Goal: Task Accomplishment & Management: Manage account settings

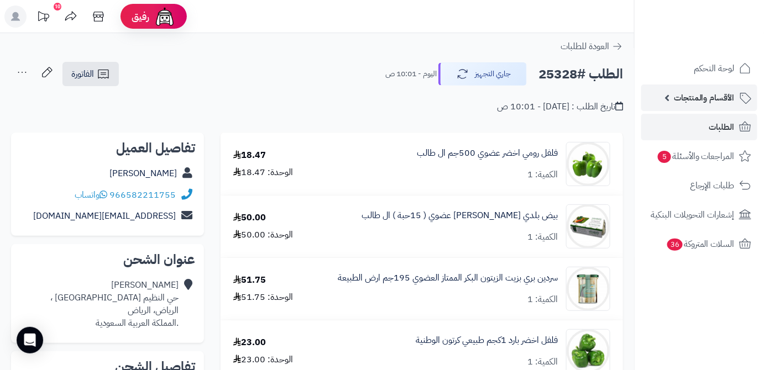
click at [730, 99] on span "الأقسام والمنتجات" at bounding box center [704, 97] width 61 height 15
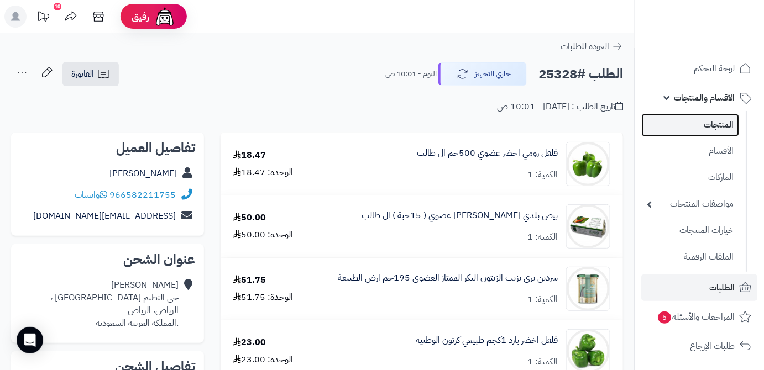
click at [707, 134] on link "المنتجات" at bounding box center [690, 125] width 98 height 23
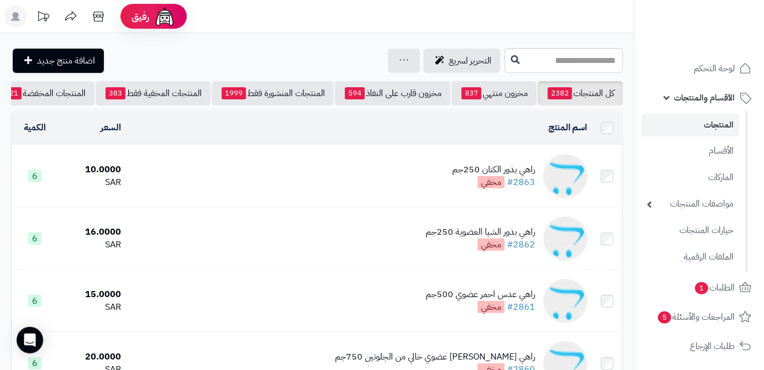
scroll to position [0, -117]
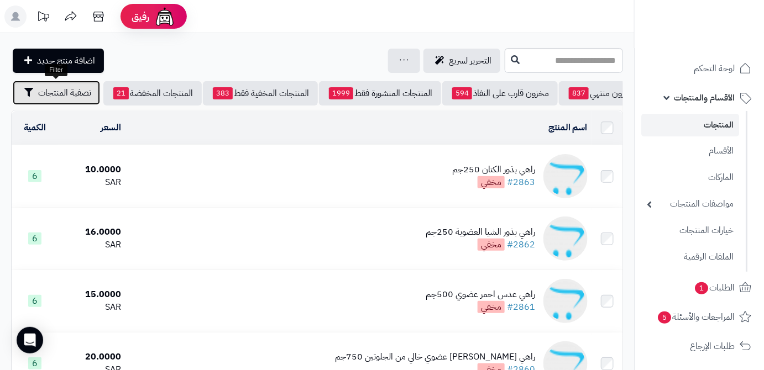
click at [50, 99] on span "تصفية المنتجات" at bounding box center [64, 92] width 53 height 13
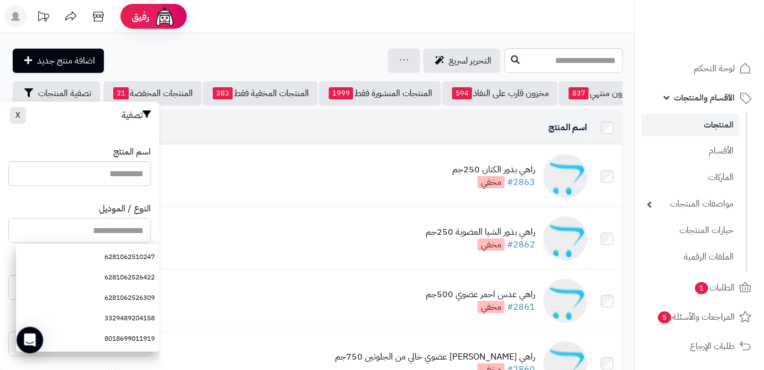
paste input "**********"
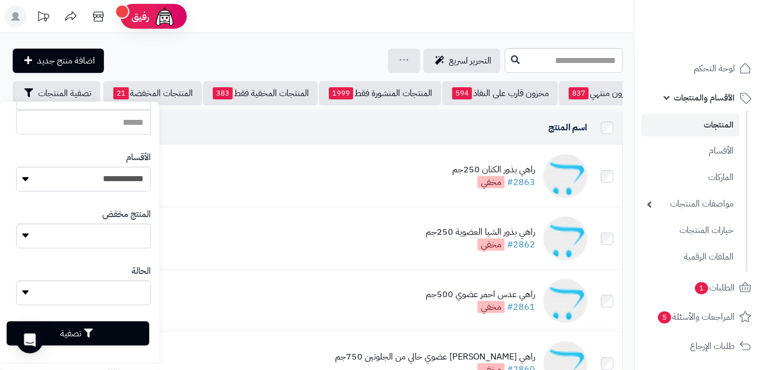
scroll to position [305, 0]
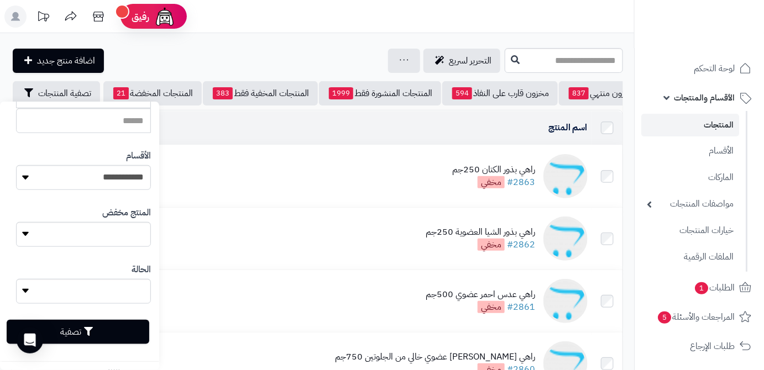
type input "**********"
click at [102, 333] on button "تصفية" at bounding box center [78, 332] width 143 height 24
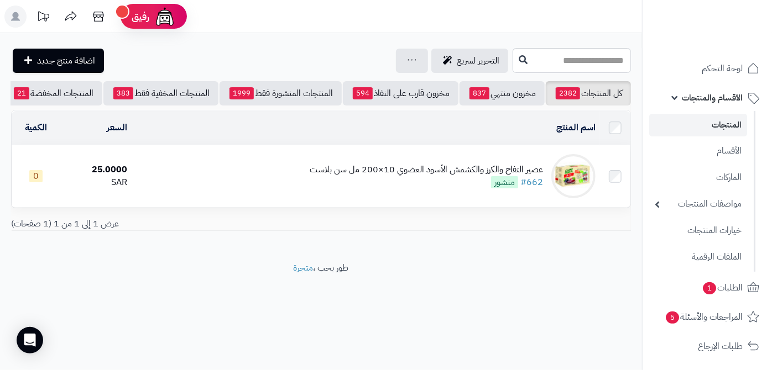
click at [424, 168] on td "عصير التفاح والكرز والكشمش الأسود العضوي 10×200 مل سن بلاست #662 منشور" at bounding box center [366, 176] width 468 height 62
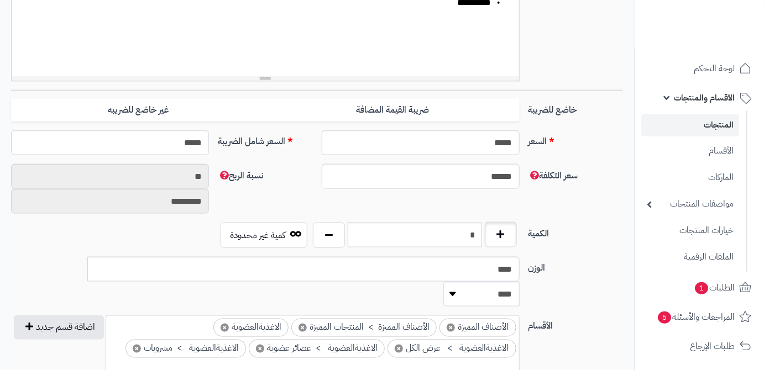
scroll to position [402, 0]
click at [443, 243] on input "*" at bounding box center [415, 235] width 134 height 25
type input "*"
click at [456, 215] on div "سعر التكلفة ****** نسبة الربح ** *********" at bounding box center [317, 193] width 621 height 59
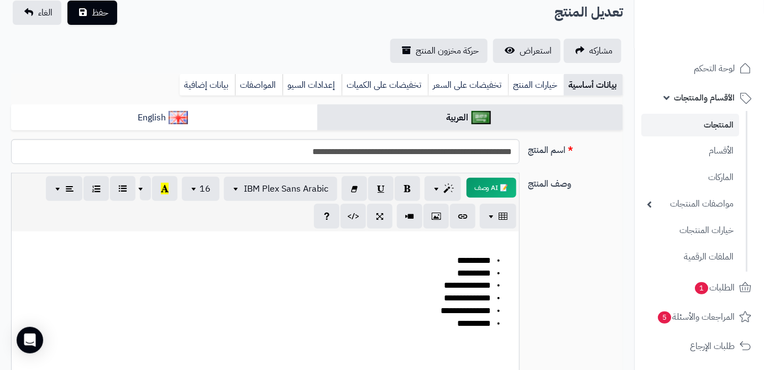
scroll to position [0, 0]
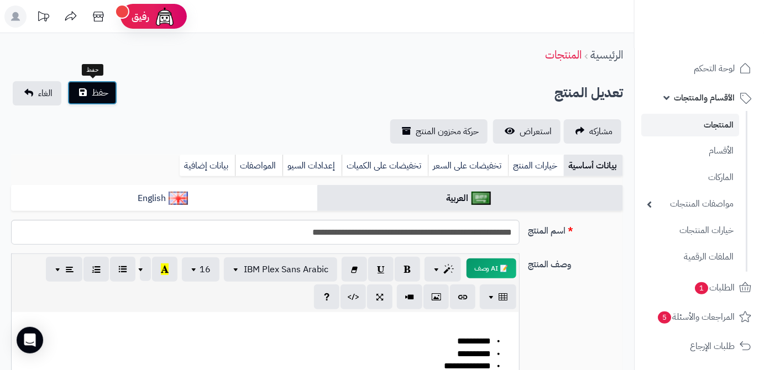
click at [82, 83] on button "حفظ" at bounding box center [92, 93] width 50 height 24
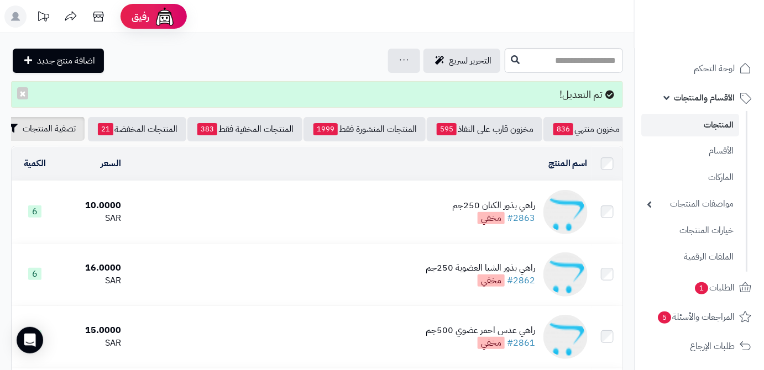
scroll to position [0, -117]
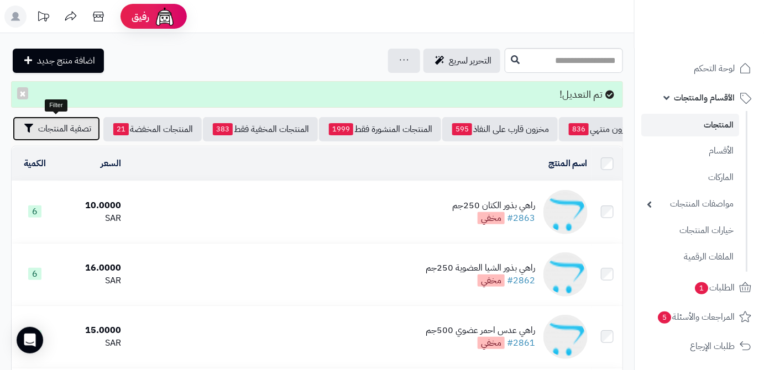
click at [49, 133] on span "تصفية المنتجات" at bounding box center [64, 128] width 53 height 13
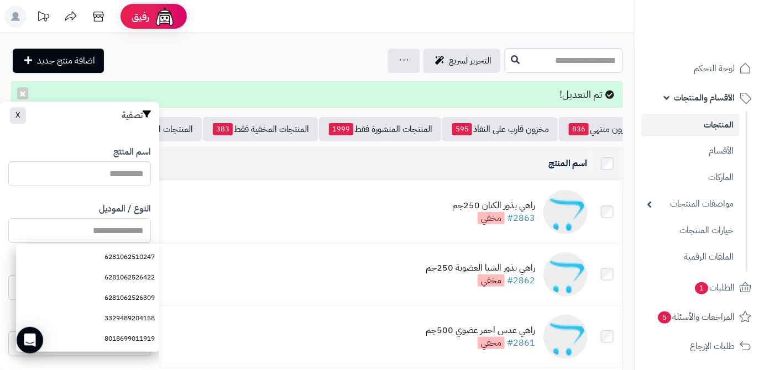
paste input "**********"
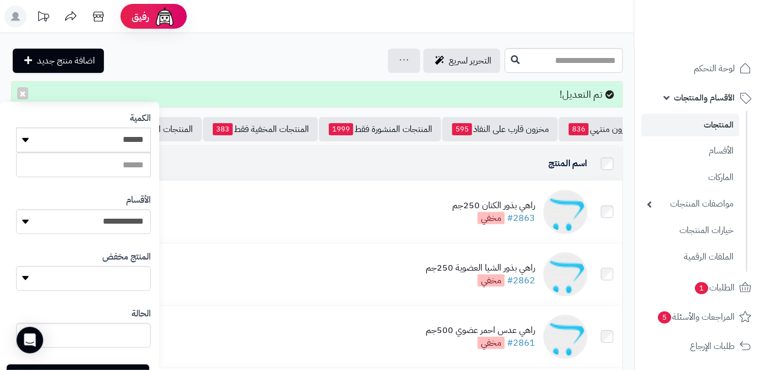
scroll to position [301, 0]
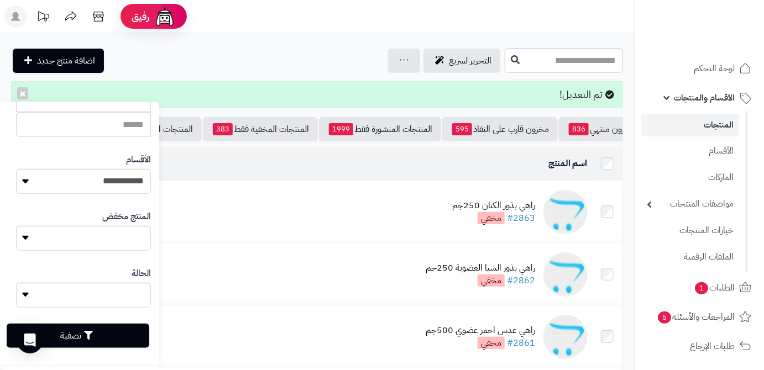
type input "**********"
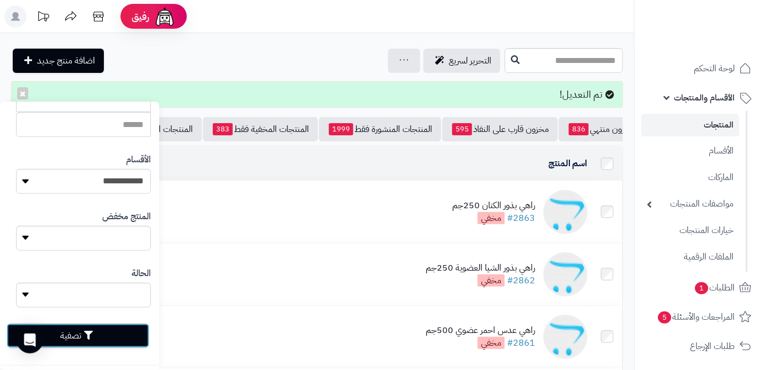
click at [121, 332] on button "تصفية" at bounding box center [78, 336] width 143 height 24
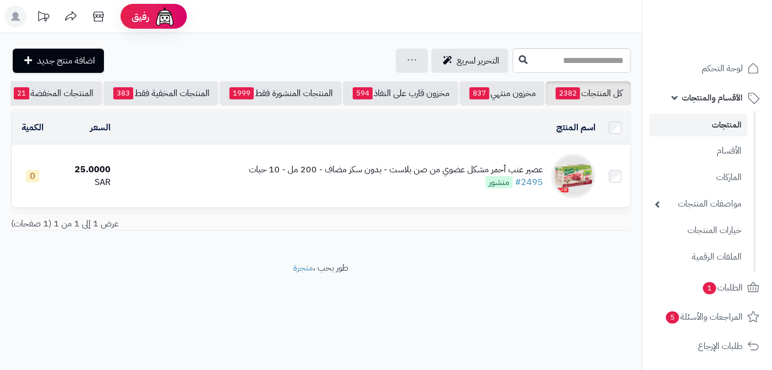
click at [468, 176] on div "عصير عنب أحمر مشكل عضوي من صن بلاست - بدون سكر مضاف - 200 مل - 10 حبات" at bounding box center [396, 170] width 294 height 13
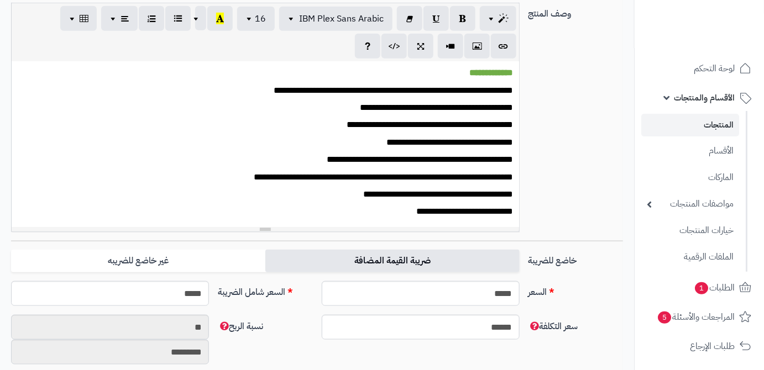
scroll to position [352, 0]
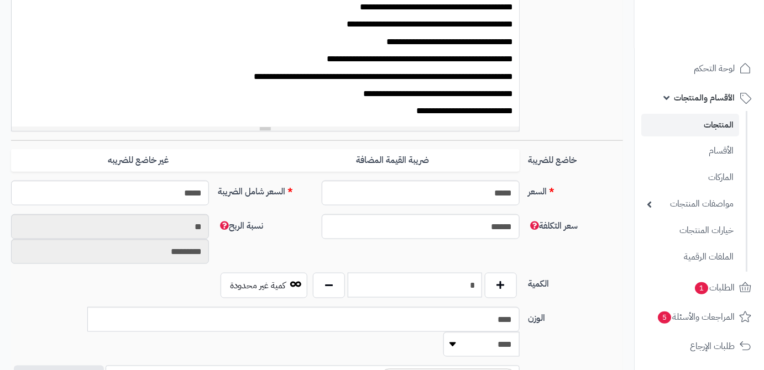
click at [433, 286] on input "*" at bounding box center [415, 285] width 134 height 25
type input "*"
click at [487, 253] on div "سعر التكلفة ****** نسبة الربح ** *********" at bounding box center [317, 244] width 621 height 59
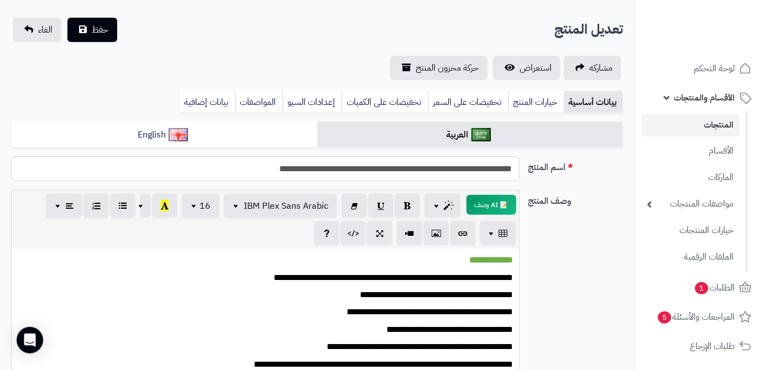
scroll to position [0, 0]
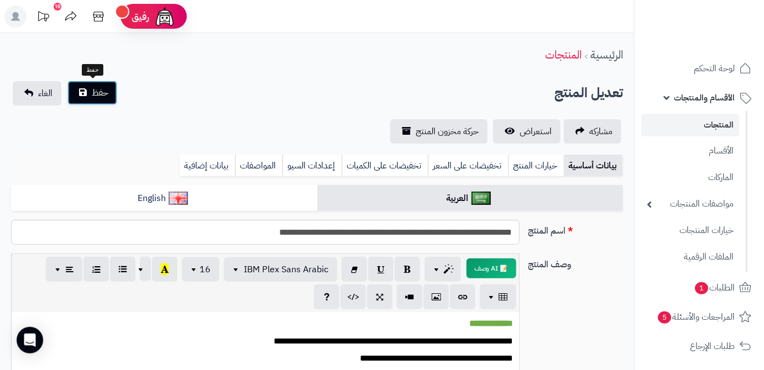
click at [103, 96] on span "حفظ" at bounding box center [100, 92] width 17 height 13
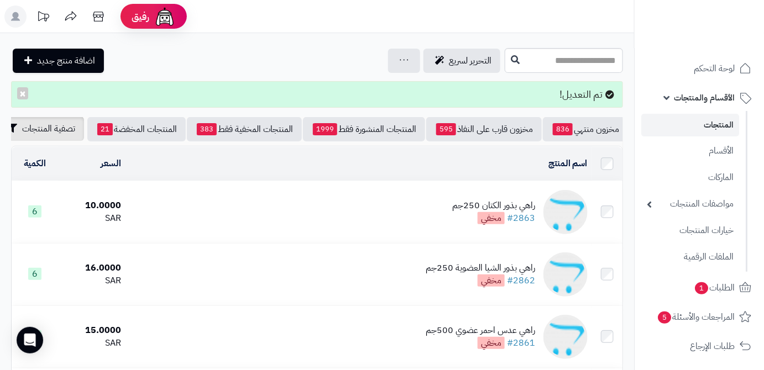
scroll to position [0, -117]
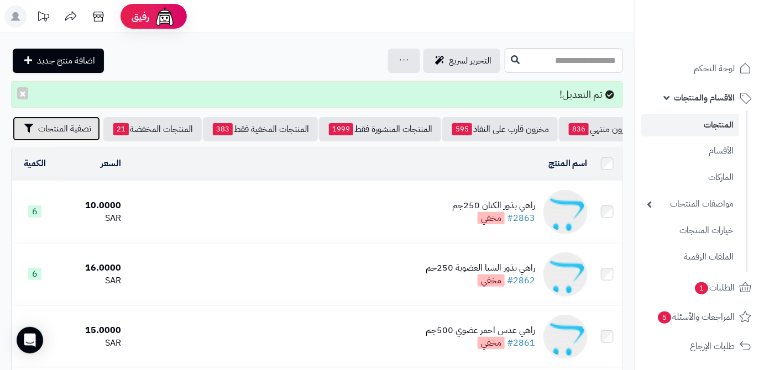
click at [43, 133] on span "تصفية المنتجات" at bounding box center [64, 128] width 53 height 13
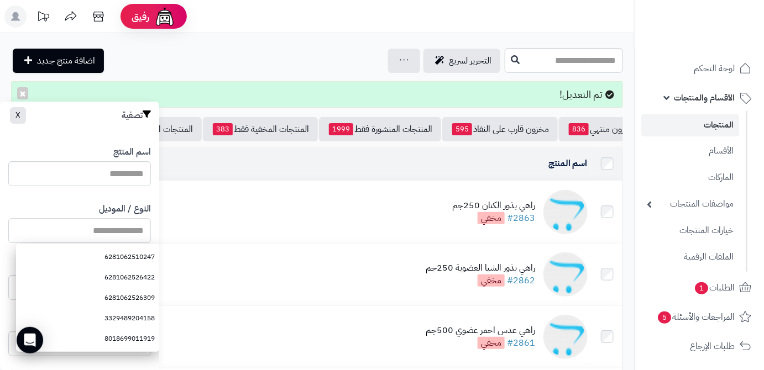
paste input "**********"
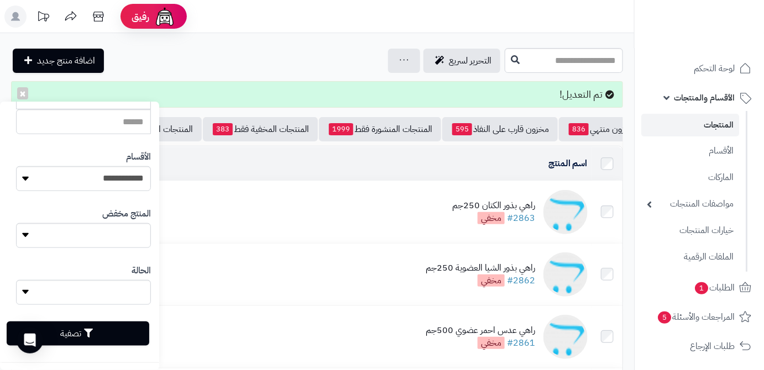
scroll to position [305, 0]
type input "**********"
click at [111, 326] on button "تصفية" at bounding box center [78, 332] width 143 height 24
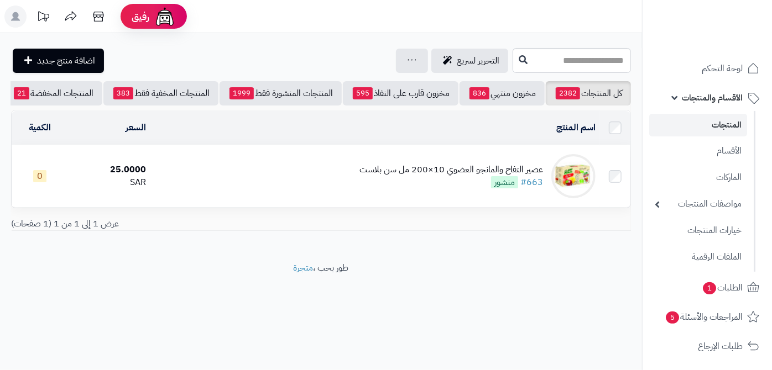
drag, startPoint x: 0, startPoint y: 0, endPoint x: 443, endPoint y: 170, distance: 474.3
click at [443, 170] on div "عصير التفاح والمانجو العضوي 10×200 مل سن بلاست" at bounding box center [451, 170] width 184 height 13
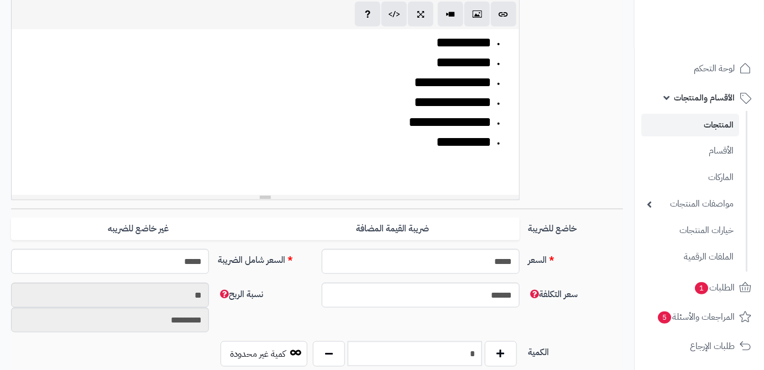
scroll to position [402, 0]
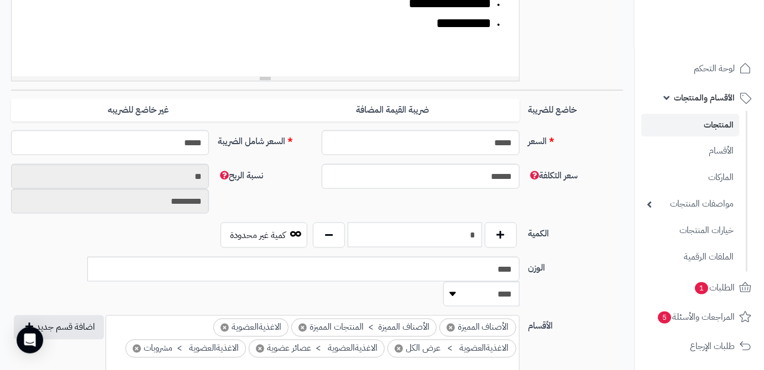
click at [460, 236] on input "*" at bounding box center [415, 235] width 134 height 25
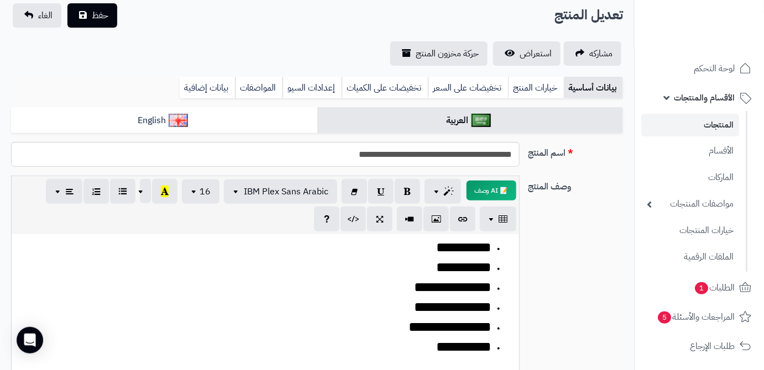
scroll to position [0, 0]
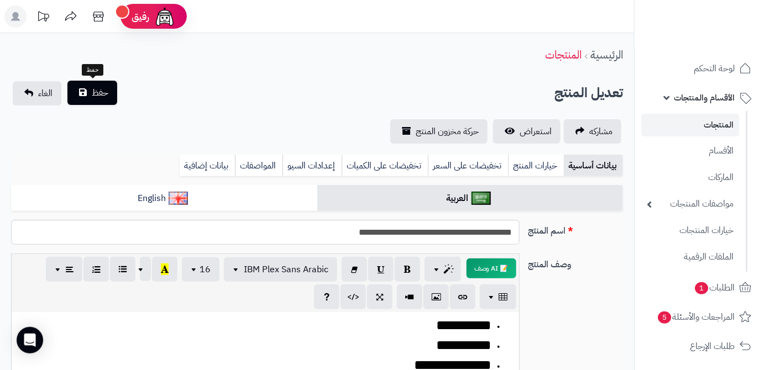
type input "*"
click at [106, 91] on span "حفظ" at bounding box center [100, 92] width 17 height 13
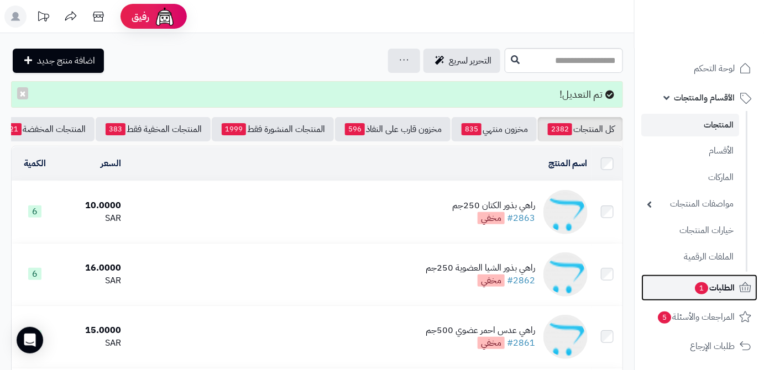
click at [721, 285] on span "الطلبات 1" at bounding box center [714, 287] width 41 height 15
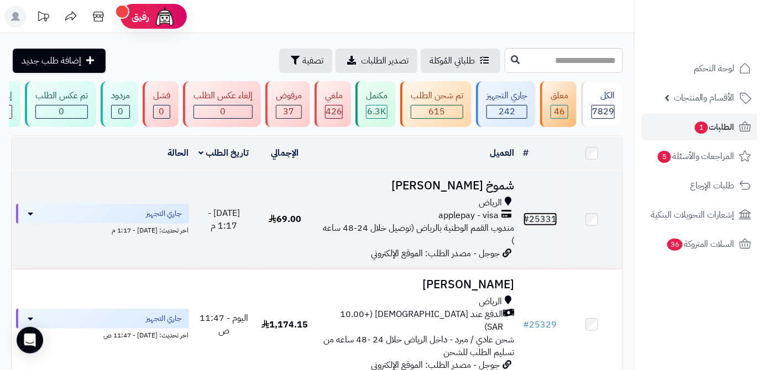
click at [544, 226] on link "# 25331" at bounding box center [541, 219] width 34 height 13
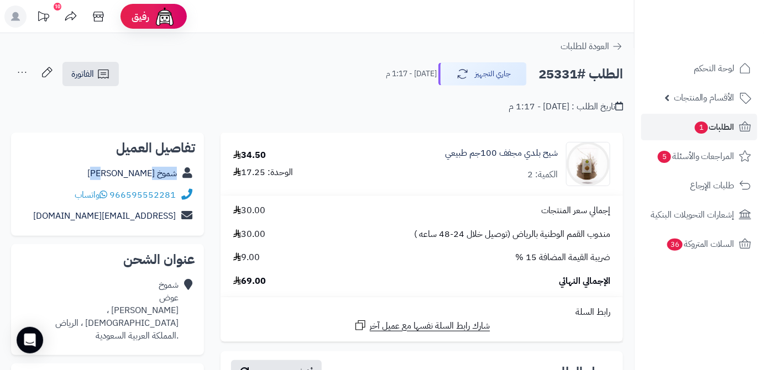
drag, startPoint x: 142, startPoint y: 175, endPoint x: 177, endPoint y: 180, distance: 35.7
click at [177, 180] on div "شموخ [PERSON_NAME]" at bounding box center [107, 174] width 175 height 22
copy link "شموخ [PERSON_NAME]"
drag, startPoint x: 111, startPoint y: 190, endPoint x: 171, endPoint y: 196, distance: 60.5
click at [178, 196] on div "966595552281 واتساب" at bounding box center [107, 196] width 175 height 22
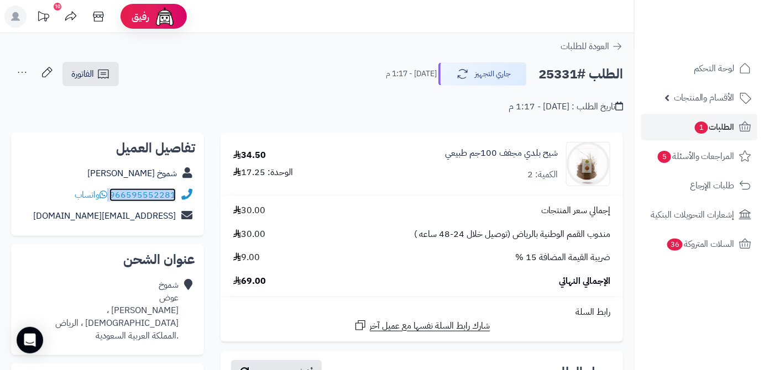
copy div "966595552281"
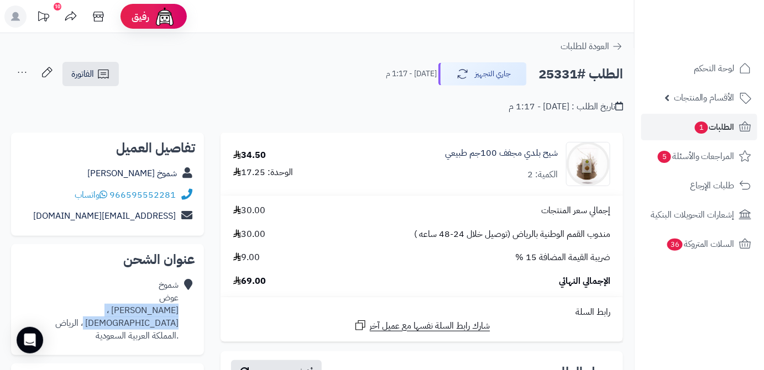
drag, startPoint x: 112, startPoint y: 322, endPoint x: 178, endPoint y: 312, distance: 67.1
click at [180, 312] on div "شموخ عوض ابن حسون ، السليمانية ، الرياض .المملكة العربية السعودية" at bounding box center [107, 311] width 175 height 72
copy div "ابن حسون ، السليمانية ، الرياض"
click at [258, 283] on span "69.00" at bounding box center [249, 281] width 33 height 13
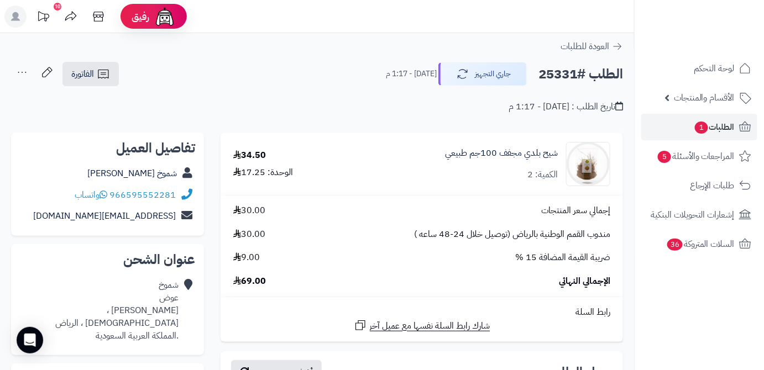
copy span "69.00"
click at [550, 70] on h2 "الطلب #25331" at bounding box center [581, 74] width 85 height 23
copy h2 "25331"
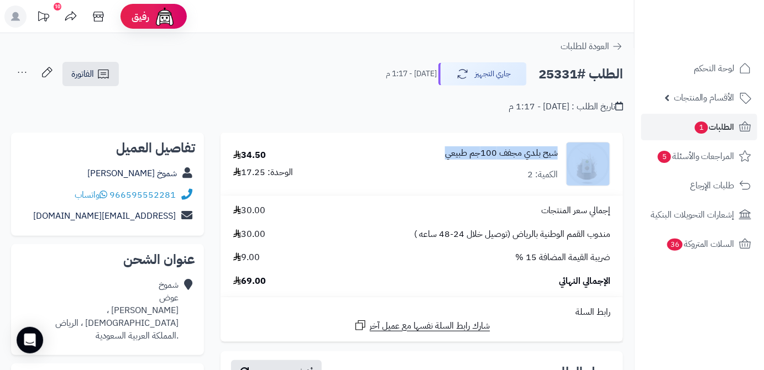
drag, startPoint x: 438, startPoint y: 154, endPoint x: 557, endPoint y: 157, distance: 119.5
click at [572, 157] on div "شيح بلدي مجفف 100جم طبيعي الكمية: 2" at bounding box center [483, 164] width 269 height 44
copy div "شيح بلدي مجفف 100جم طبيعي"
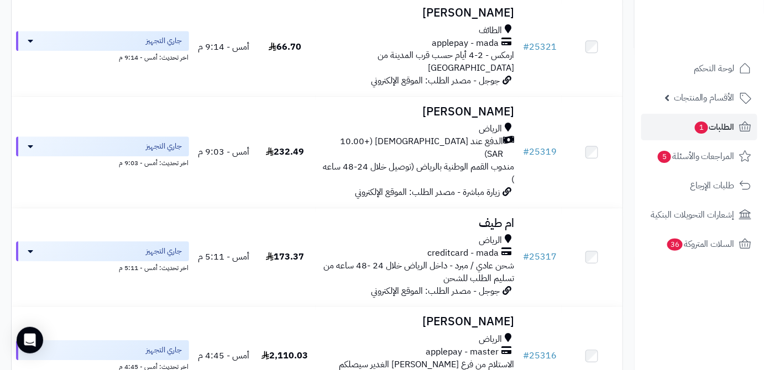
scroll to position [1005, 0]
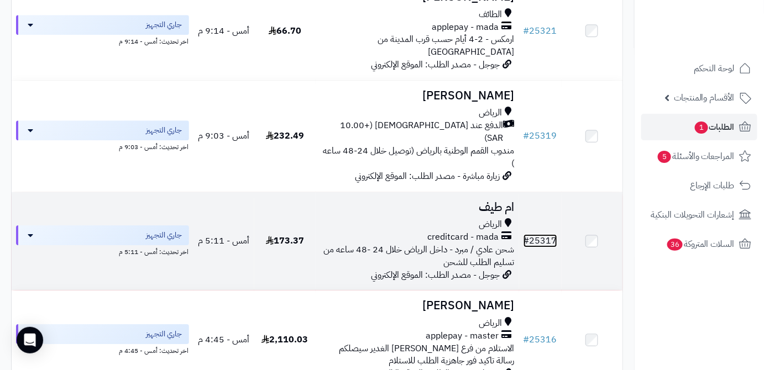
click at [542, 234] on link "# 25317" at bounding box center [541, 240] width 34 height 13
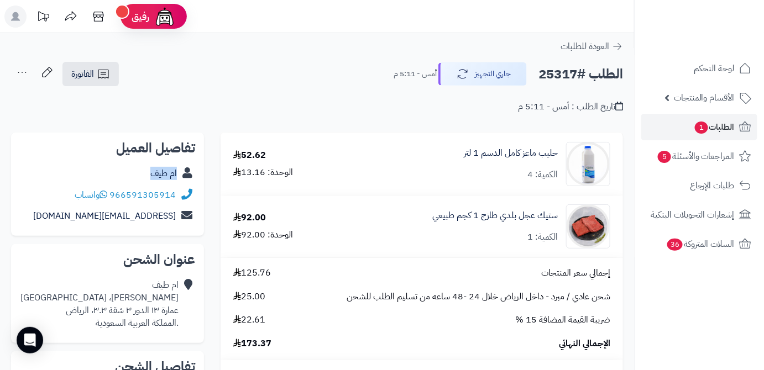
drag, startPoint x: 144, startPoint y: 175, endPoint x: 180, endPoint y: 177, distance: 36.0
click at [180, 177] on div "ام طيف" at bounding box center [107, 174] width 175 height 22
copy div "ام طيف"
drag, startPoint x: 111, startPoint y: 194, endPoint x: 184, endPoint y: 195, distance: 73.0
click at [184, 195] on div "966591305914 واتساب" at bounding box center [107, 196] width 175 height 22
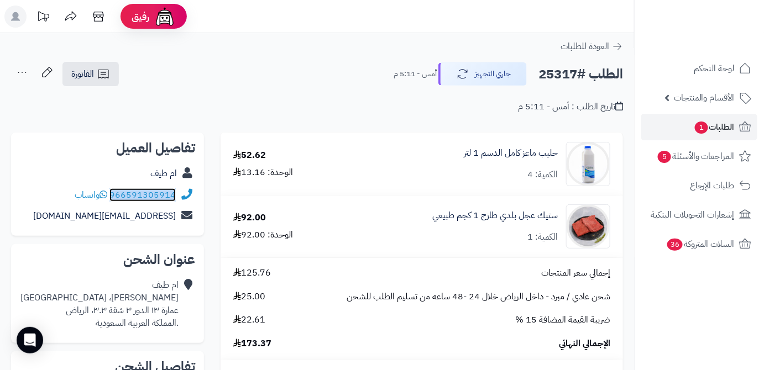
copy div "966591305914"
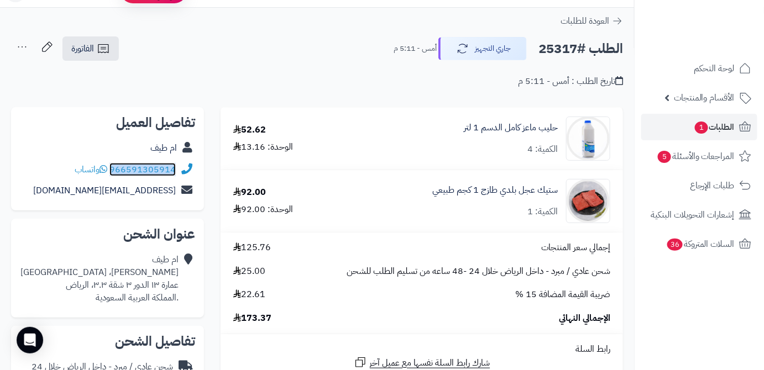
scroll to position [50, 0]
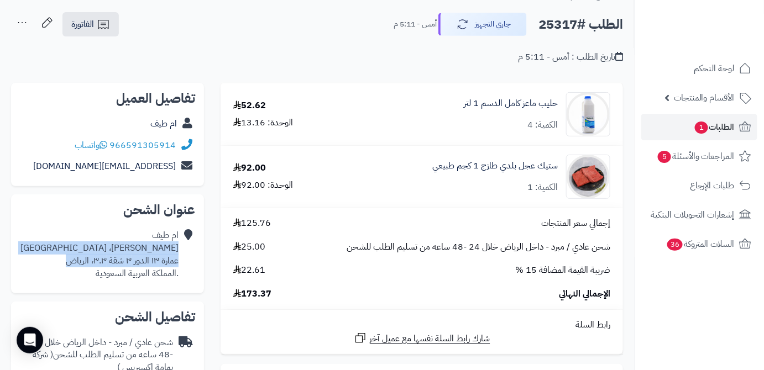
drag, startPoint x: 60, startPoint y: 263, endPoint x: 178, endPoint y: 250, distance: 119.0
click at [178, 250] on div "ام طيف انس بن مالك، جامعة الاميرة نورة عمارة ١٣ الدور ٣ شقة ٣.٣، الرياض .المملك…" at bounding box center [107, 254] width 175 height 59
copy div "انس بن مالك، جامعة الاميرة نورة عمارة ١٣ الدور ٣ شقة ٣.٣، الرياض"
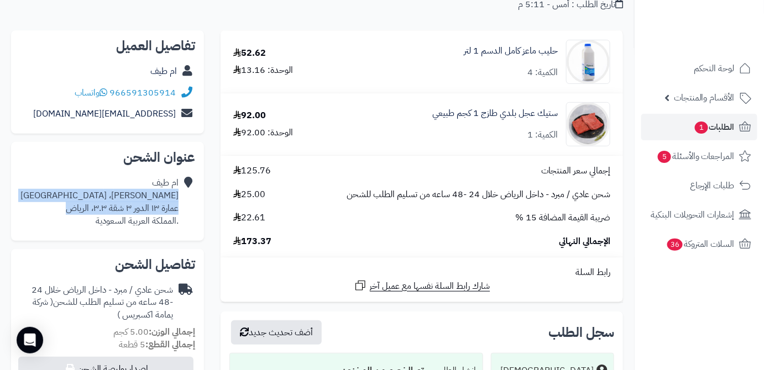
scroll to position [150, 0]
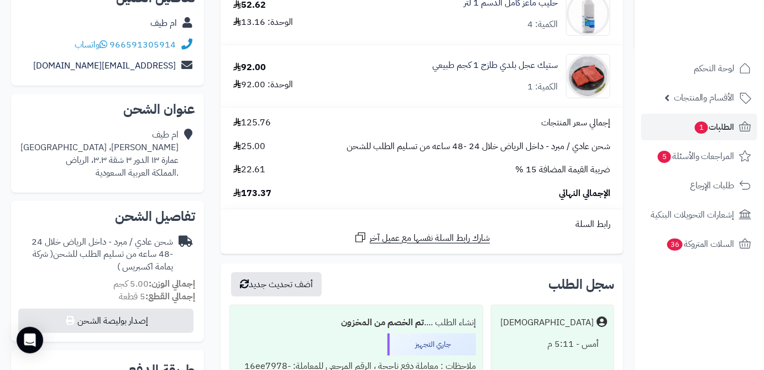
click at [253, 198] on span "173.37" at bounding box center [252, 193] width 38 height 13
copy span "173.37"
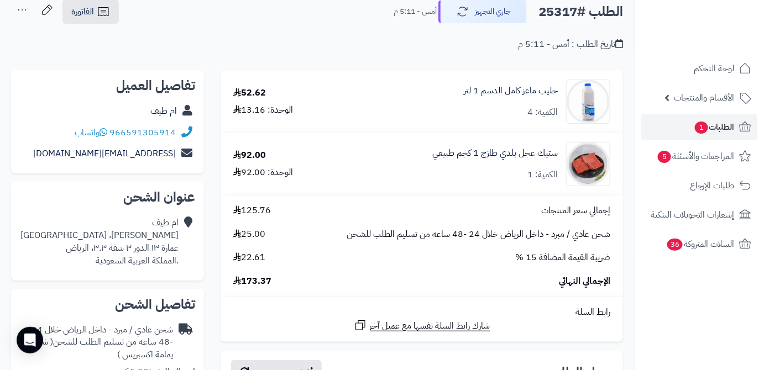
scroll to position [0, 0]
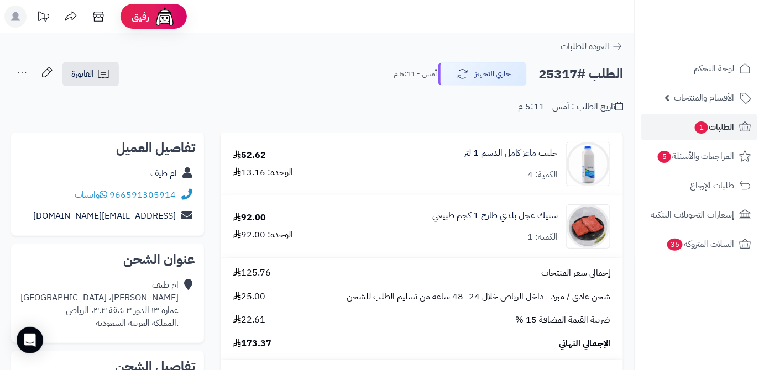
click at [561, 72] on h2 "الطلب #25317" at bounding box center [581, 74] width 85 height 23
copy h2 "25317"
drag, startPoint x: 447, startPoint y: 158, endPoint x: 558, endPoint y: 155, distance: 111.2
click at [558, 155] on div "حليب ماعز كامل الدسم 1 لتر الكمية: 4" at bounding box center [481, 164] width 275 height 44
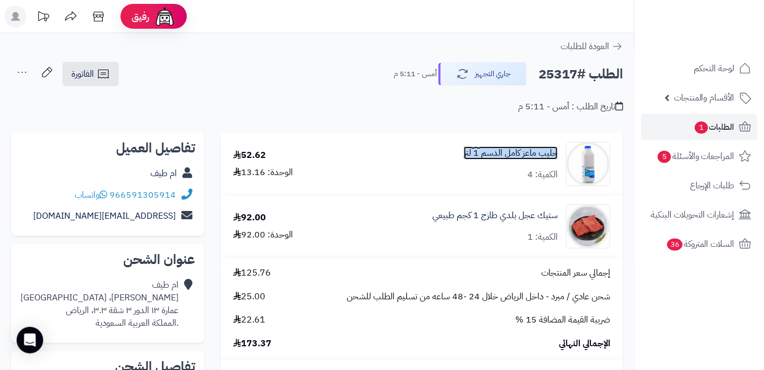
copy link "حليب ماعز كامل الدسم 1 لتر"
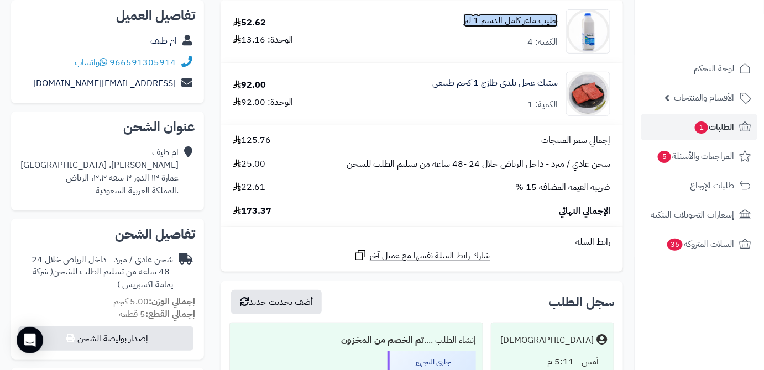
scroll to position [150, 0]
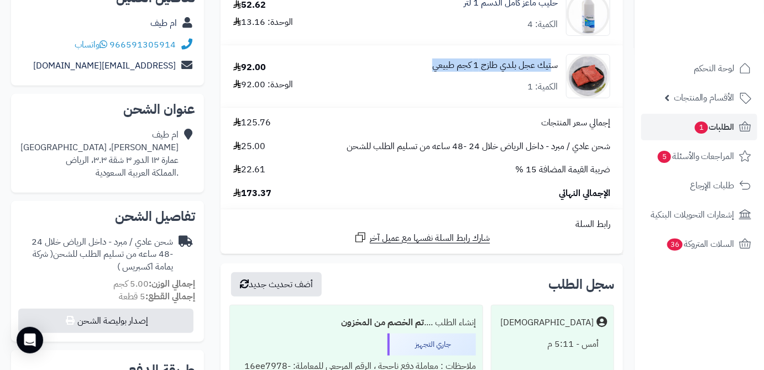
drag, startPoint x: 461, startPoint y: 68, endPoint x: 553, endPoint y: 71, distance: 92.4
click at [553, 71] on div "ستيك عجل بلدي طازج 1 كجم طبيعي الكمية: 1" at bounding box center [481, 76] width 275 height 44
click at [463, 88] on div "ستيك عجل بلدي طازج 1 كجم طبيعي الكمية: 1" at bounding box center [495, 76] width 126 height 34
drag, startPoint x: 424, startPoint y: 66, endPoint x: 558, endPoint y: 65, distance: 134.4
click at [558, 65] on div "ستيك عجل بلدي طازج 1 كجم طبيعي الكمية: 1" at bounding box center [481, 76] width 275 height 44
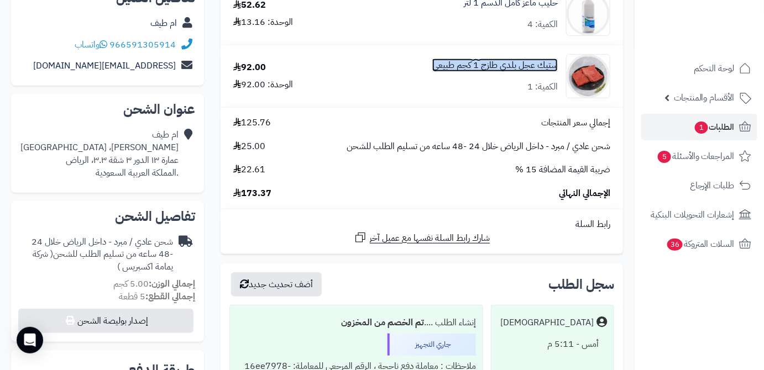
copy link "ستيك عجل بلدي طازج 1 كجم طبيعي"
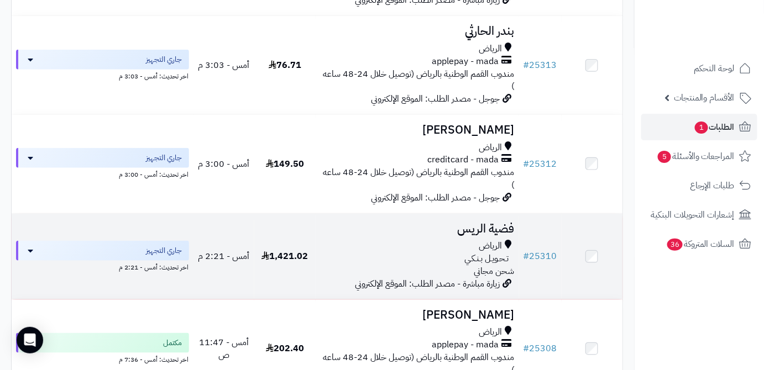
scroll to position [1659, 0]
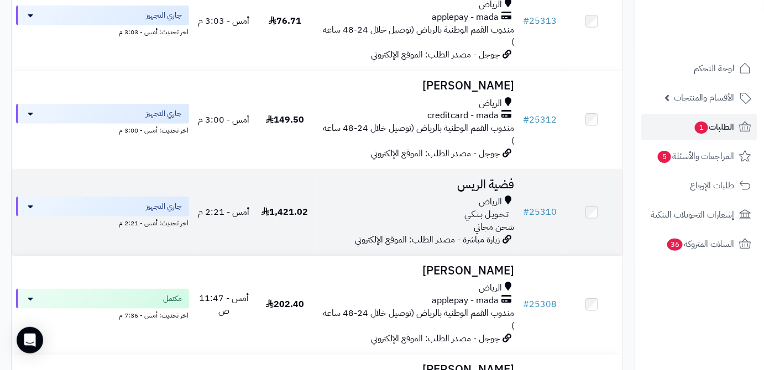
click at [463, 179] on h3 "فضية الريس" at bounding box center [417, 185] width 195 height 13
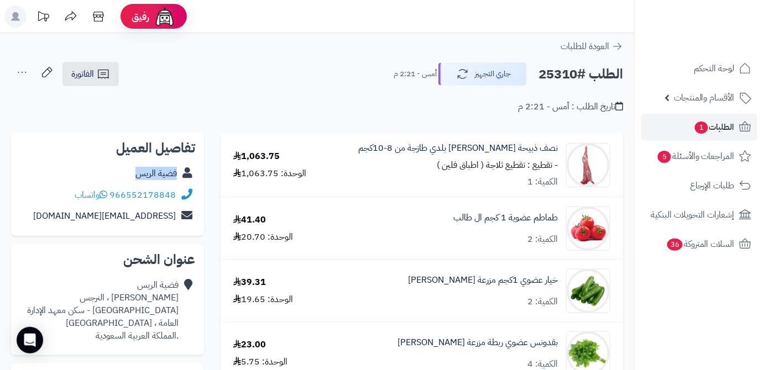
drag, startPoint x: 131, startPoint y: 174, endPoint x: 180, endPoint y: 173, distance: 48.7
click at [180, 173] on div "فضية الريس" at bounding box center [107, 174] width 175 height 22
copy div "فضية الريس"
drag, startPoint x: 111, startPoint y: 196, endPoint x: 176, endPoint y: 203, distance: 65.7
click at [176, 203] on div "966552178848 واتساب" at bounding box center [107, 196] width 175 height 22
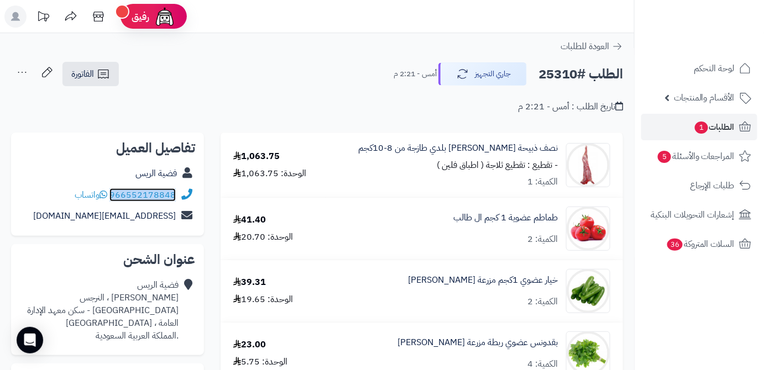
copy link "966552178848"
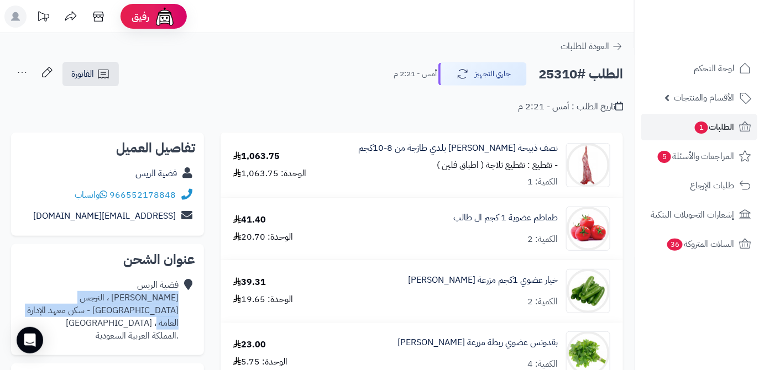
drag, startPoint x: 16, startPoint y: 312, endPoint x: 180, endPoint y: 304, distance: 163.9
click at [180, 304] on div "عنوان الشحن فضية الريس عثمان بن عفان ، النرجس حي النرجس - سكن معهد الإدارة العا…" at bounding box center [107, 299] width 193 height 111
copy div "عثمان بن عفان ، النرجس حي النرجس - سكن معهد الإدارة العامة ، الرياض"
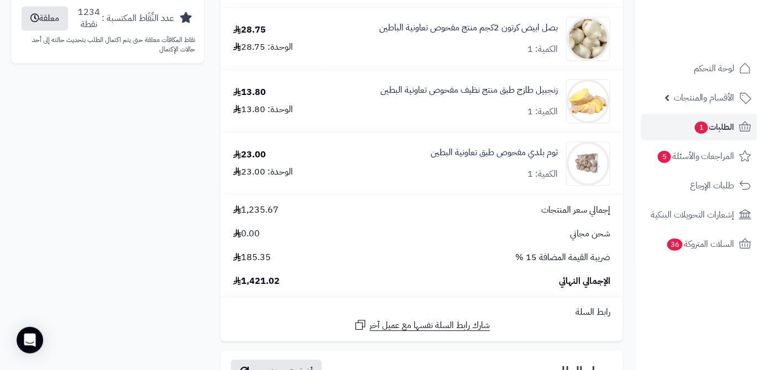
scroll to position [754, 0]
click at [262, 285] on span "1,421.02" at bounding box center [256, 280] width 46 height 13
copy span "1,421.02"
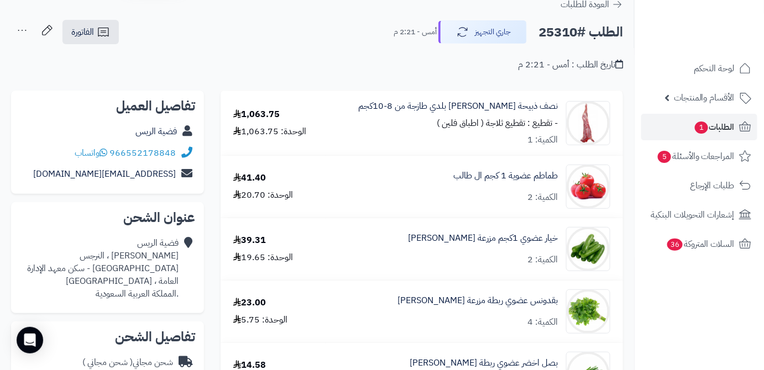
scroll to position [0, 0]
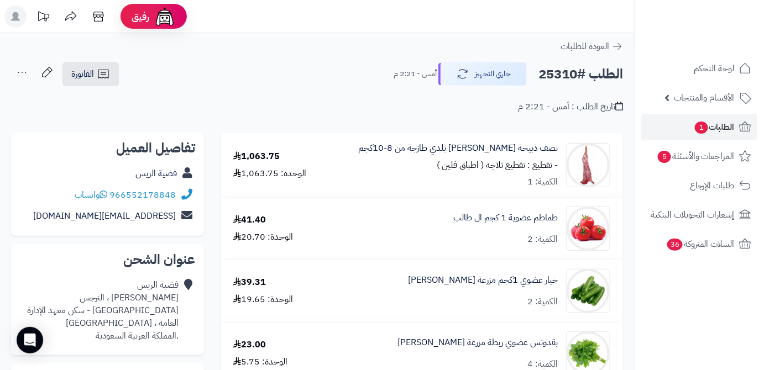
click at [558, 75] on h2 "الطلب #25310" at bounding box center [581, 74] width 85 height 23
copy h2 "25310"
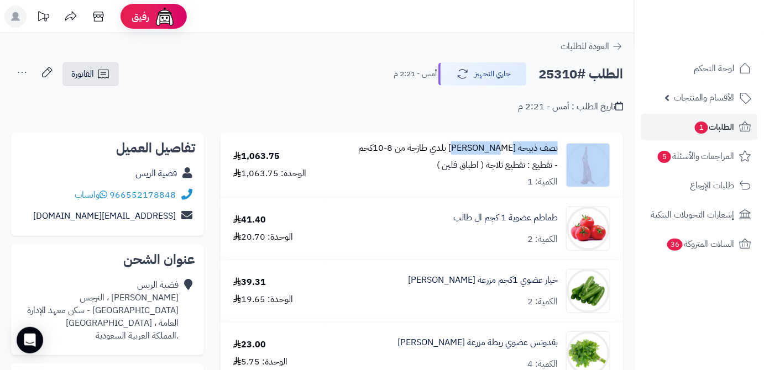
drag, startPoint x: 563, startPoint y: 146, endPoint x: 478, endPoint y: 149, distance: 85.2
click at [478, 149] on div "نصف ذبيحة نعيمي بلدي طازجة من 8-10كجم - تقطيع : تقطيع ثلاجة ( اطباق فلين ) الكم…" at bounding box center [475, 165] width 288 height 47
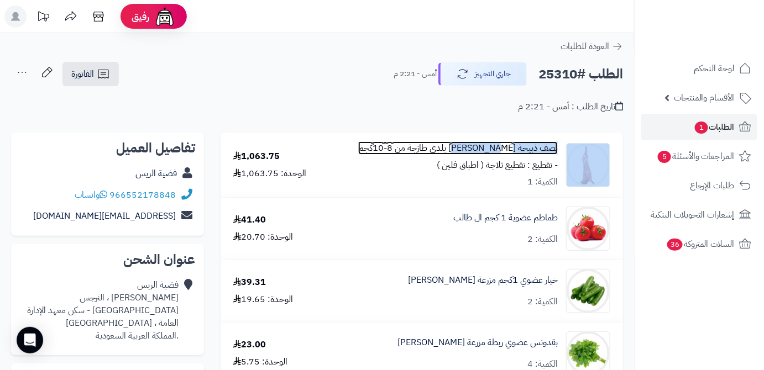
copy div "نصف ذبيحة نعيمي بلدي"
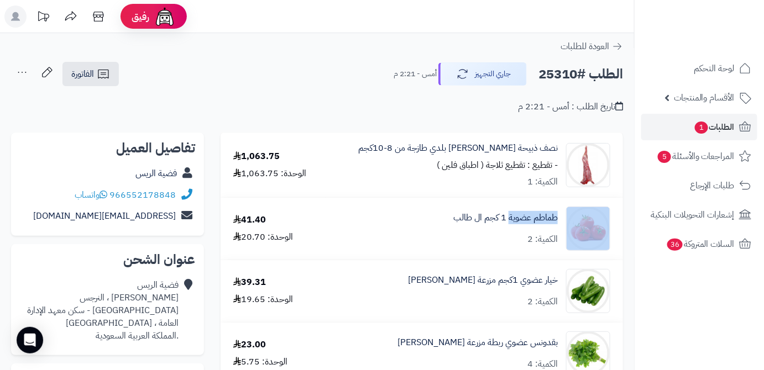
drag, startPoint x: 562, startPoint y: 213, endPoint x: 509, endPoint y: 224, distance: 54.8
click at [509, 224] on div "طماطم عضوية 1 كجم ال طالب الكمية: 2" at bounding box center [475, 229] width 288 height 44
copy div "طماطم عضوية"
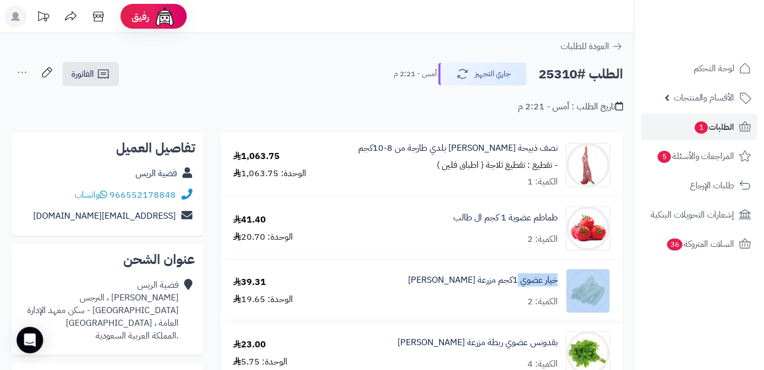
drag, startPoint x: 562, startPoint y: 275, endPoint x: 523, endPoint y: 289, distance: 41.4
click at [523, 289] on div "خيار عضوي 1كجم مزرعة الشهوان الكمية: 2" at bounding box center [475, 291] width 288 height 44
copy div "خيار عضوي"
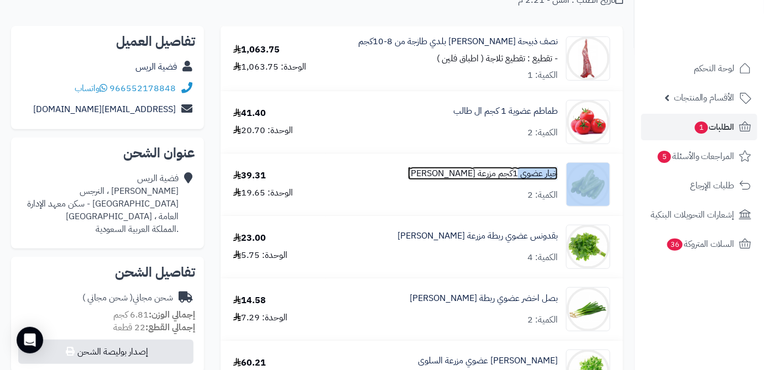
scroll to position [201, 0]
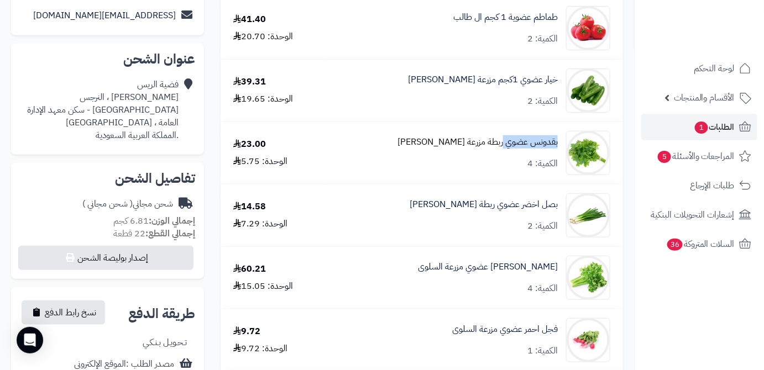
drag, startPoint x: 560, startPoint y: 138, endPoint x: 505, endPoint y: 148, distance: 55.6
click at [504, 148] on div "بقدونس عضوي ربطة مزرعة الشهوان الكمية: 4" at bounding box center [475, 153] width 288 height 44
copy link "بقدونس عضوي"
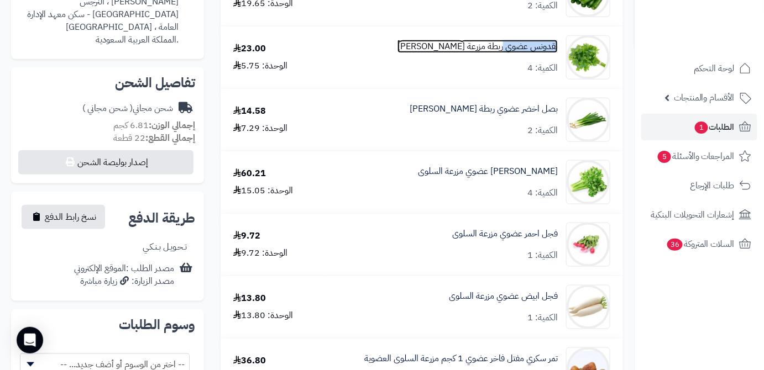
scroll to position [301, 0]
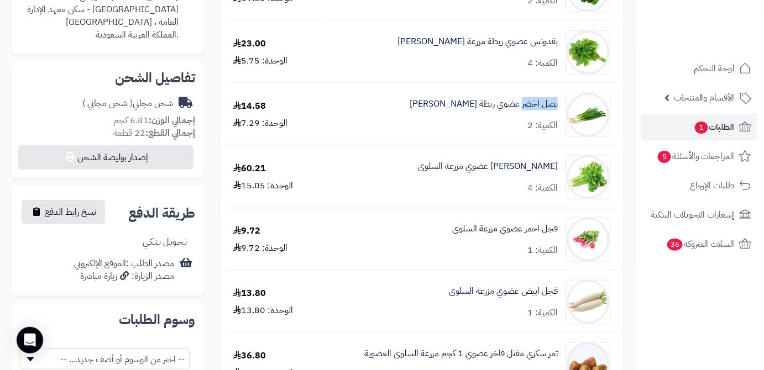
drag, startPoint x: 561, startPoint y: 106, endPoint x: 524, endPoint y: 113, distance: 37.8
click at [524, 113] on div "بصل اخضر عضوي ربطة الشهوان الكمية: 2" at bounding box center [475, 115] width 288 height 44
copy link "بصل اخضر"
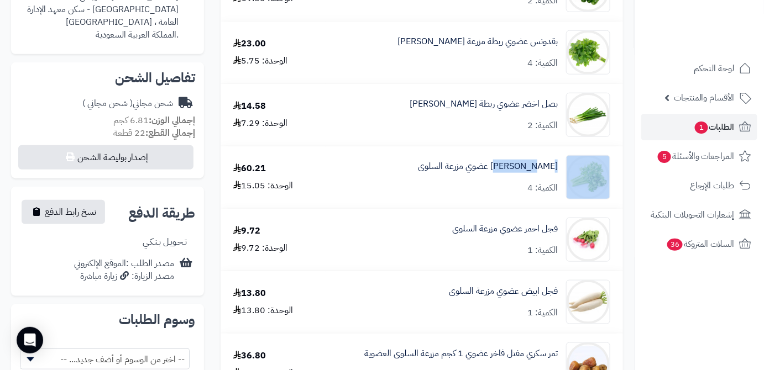
drag, startPoint x: 562, startPoint y: 168, endPoint x: 513, endPoint y: 174, distance: 49.1
click at [513, 174] on div "كرفس عضوي مزرعة السلوى الكمية: 4" at bounding box center [475, 177] width 288 height 44
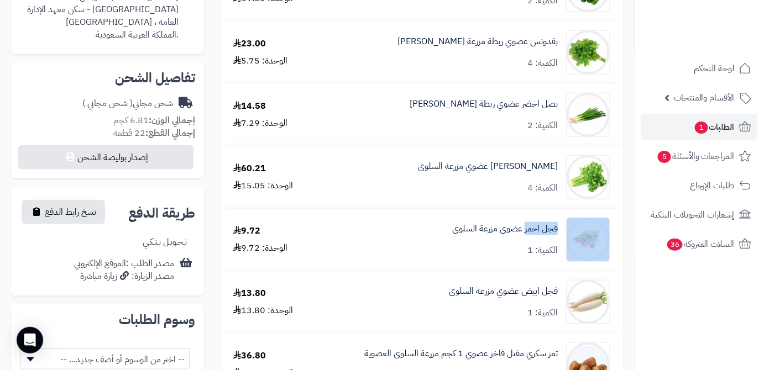
drag, startPoint x: 563, startPoint y: 229, endPoint x: 525, endPoint y: 238, distance: 38.6
click at [525, 238] on div "فجل احمر عضوي مزرعة السلوى الكمية: 1" at bounding box center [475, 240] width 288 height 44
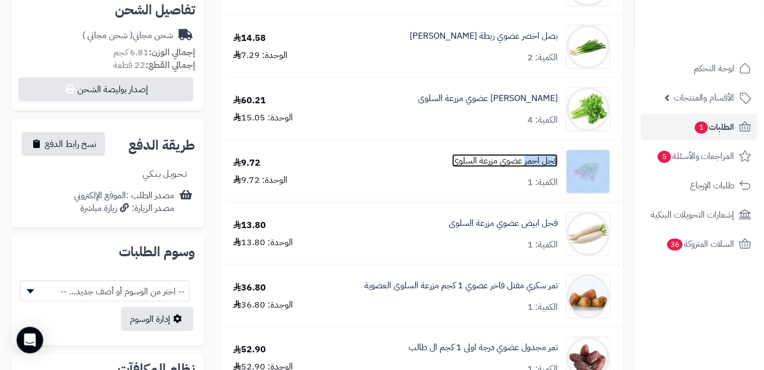
scroll to position [402, 0]
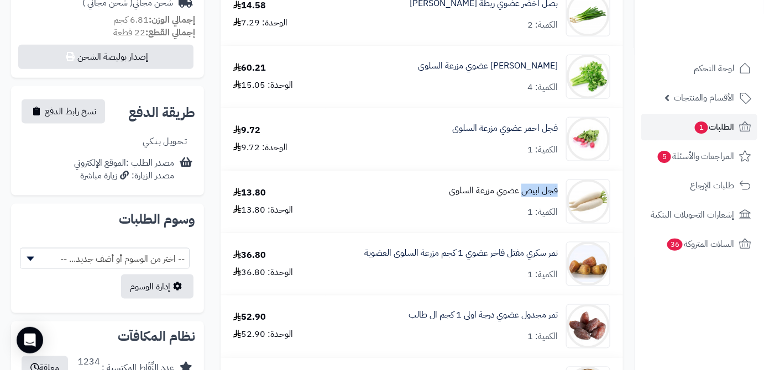
drag, startPoint x: 560, startPoint y: 190, endPoint x: 524, endPoint y: 196, distance: 37.0
click at [524, 196] on div "فجل ابيض عضوي مزرعة السلوى الكمية: 1" at bounding box center [475, 202] width 288 height 44
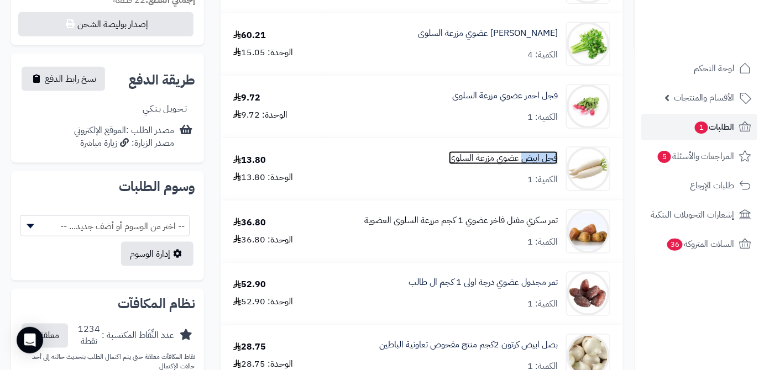
scroll to position [452, 0]
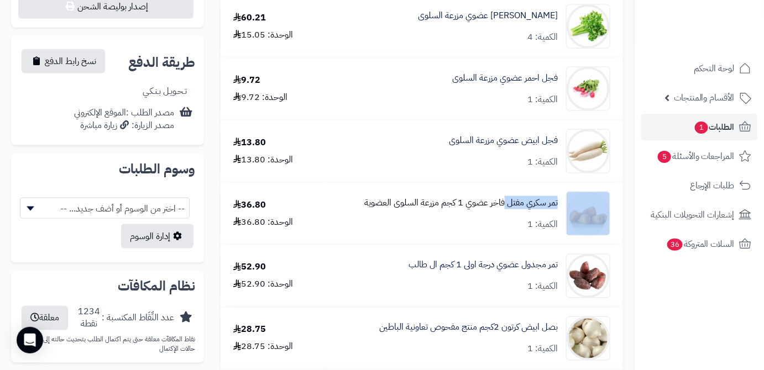
drag, startPoint x: 563, startPoint y: 202, endPoint x: 506, endPoint y: 210, distance: 58.0
click at [505, 210] on div "تمر سكري مفتل فاخر عضوي 1 كجم مزرعة السلوى العضوية الكمية: 1" at bounding box center [475, 214] width 288 height 44
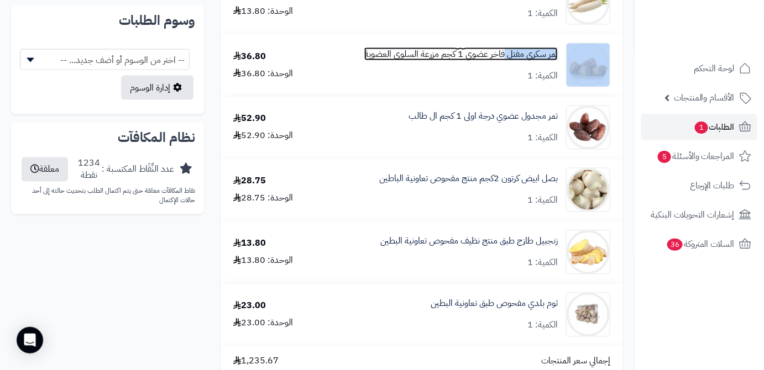
scroll to position [603, 0]
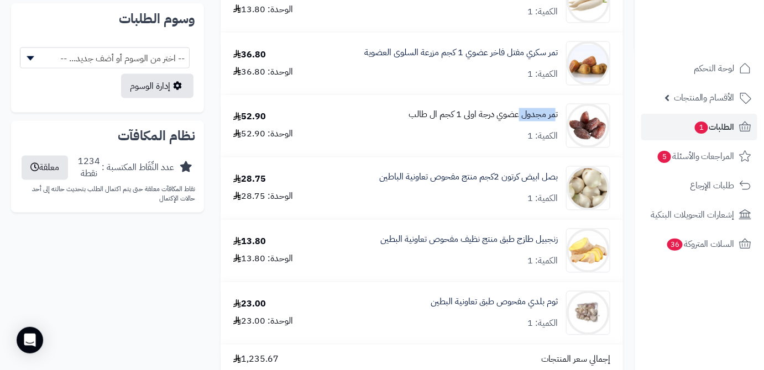
drag, startPoint x: 562, startPoint y: 114, endPoint x: 524, endPoint y: 121, distance: 38.8
click at [524, 121] on div "تمر مجدول عضوي درجة اولى 1 كجم ال طالب الكمية: 1" at bounding box center [475, 126] width 288 height 44
drag, startPoint x: 565, startPoint y: 176, endPoint x: 525, endPoint y: 181, distance: 40.7
click at [525, 181] on div "بصل ابيض كرتون 2كجم منتج مفحوص تعاونية الباطين الكمية: 1" at bounding box center [475, 188] width 288 height 44
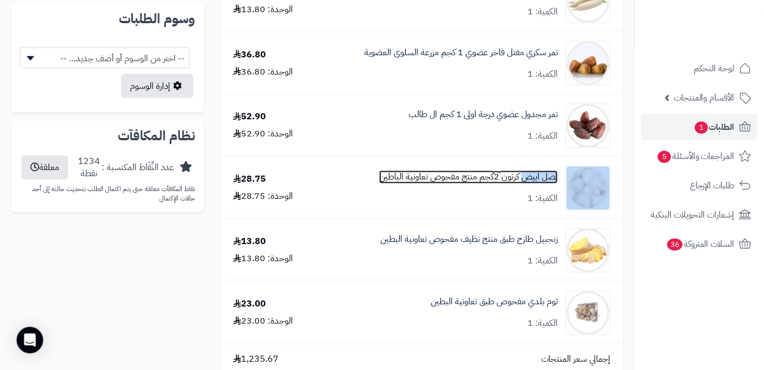
scroll to position [703, 0]
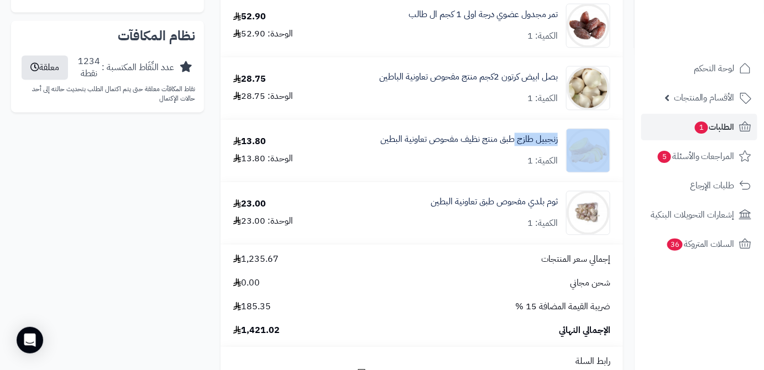
drag, startPoint x: 563, startPoint y: 142, endPoint x: 516, endPoint y: 149, distance: 48.2
click at [516, 149] on div "زنجبيل طازج طبق منتج نظيف مفحوص تعاونية البطين الكمية: 1" at bounding box center [475, 150] width 288 height 44
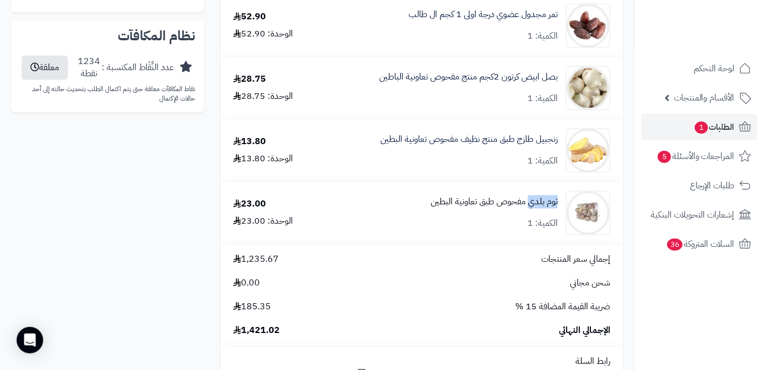
drag, startPoint x: 561, startPoint y: 200, endPoint x: 528, endPoint y: 211, distance: 34.3
click at [528, 211] on div "ثوم بلدي مفحوص طبق تعاونية البطين الكمية: 1" at bounding box center [475, 213] width 288 height 44
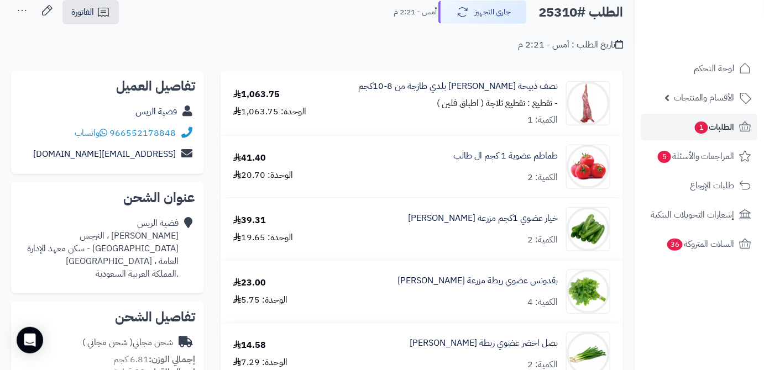
scroll to position [0, 0]
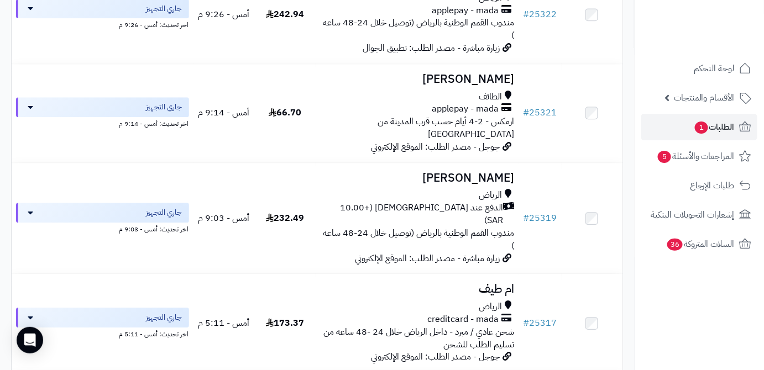
scroll to position [905, 0]
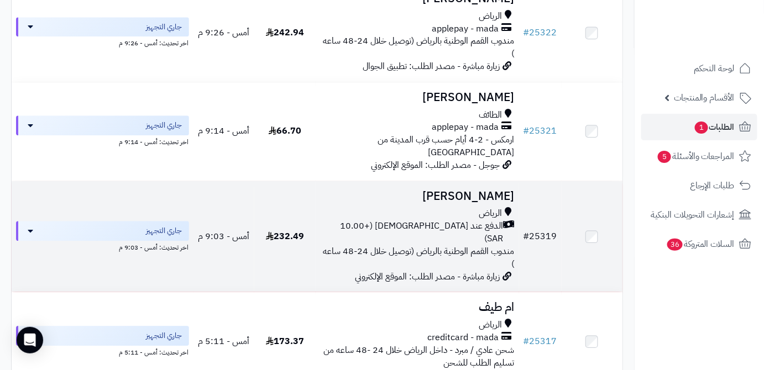
click at [552, 194] on td "# 25319" at bounding box center [540, 236] width 43 height 111
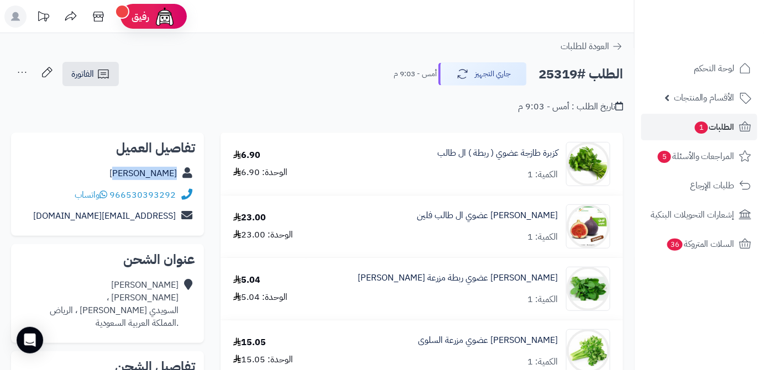
drag, startPoint x: 122, startPoint y: 174, endPoint x: 179, endPoint y: 179, distance: 57.7
click at [179, 179] on div "[PERSON_NAME]" at bounding box center [107, 174] width 175 height 22
copy div "[PERSON_NAME]"
drag, startPoint x: 111, startPoint y: 194, endPoint x: 175, endPoint y: 190, distance: 64.8
click at [175, 190] on div "966530393292 واتساب" at bounding box center [125, 195] width 101 height 13
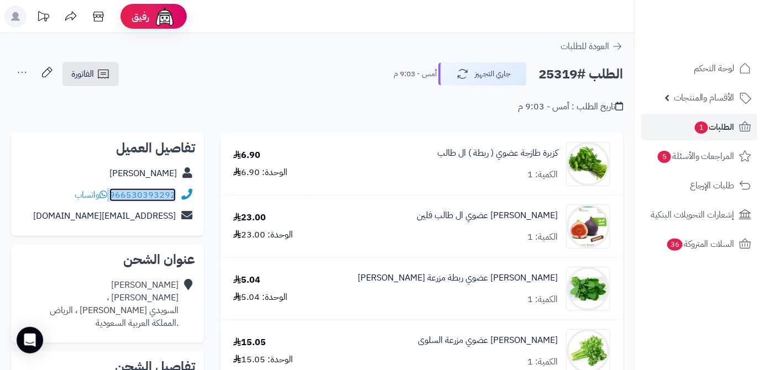
copy div "966530393292"
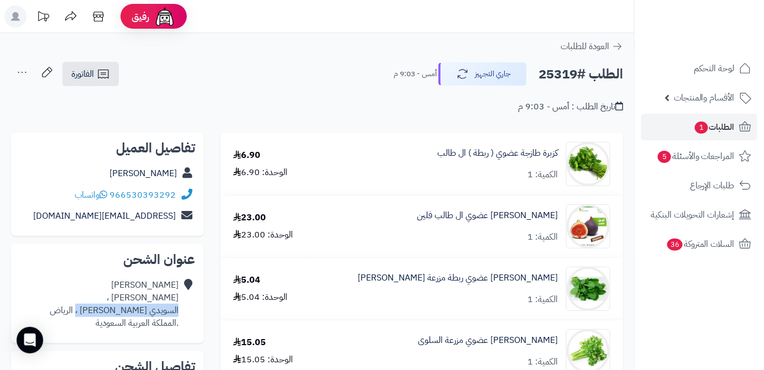
drag, startPoint x: 91, startPoint y: 310, endPoint x: 179, endPoint y: 311, distance: 87.9
click at [179, 311] on div "Tahani Sami الأنماطي ، السويدي الغربي ، الرياض .المملكة العربية السعودية" at bounding box center [107, 304] width 175 height 59
copy div "السويدي الغربي ، الرياض"
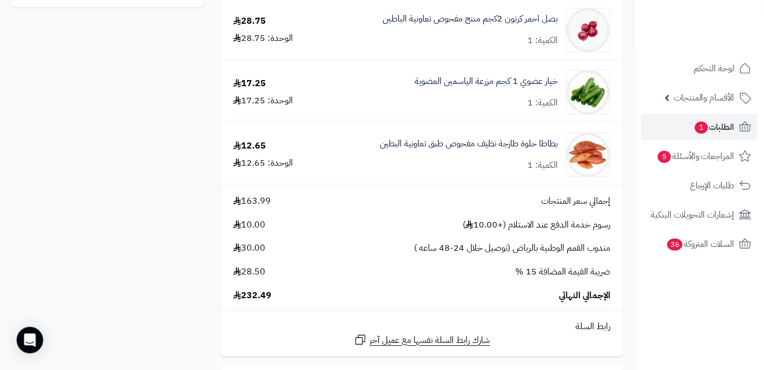
scroll to position [905, 0]
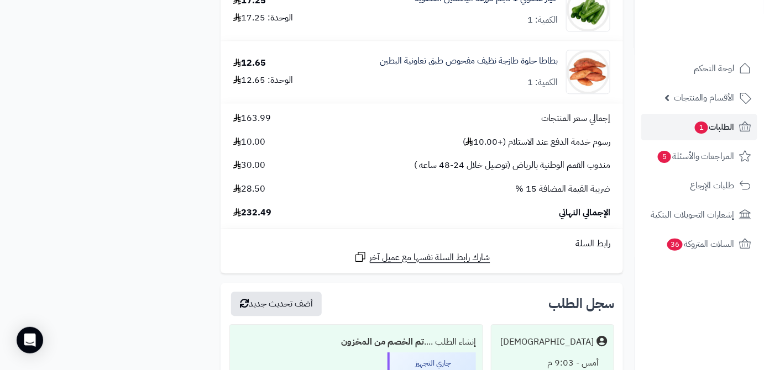
click at [262, 213] on span "232.49" at bounding box center [252, 213] width 38 height 13
copy span "232.49"
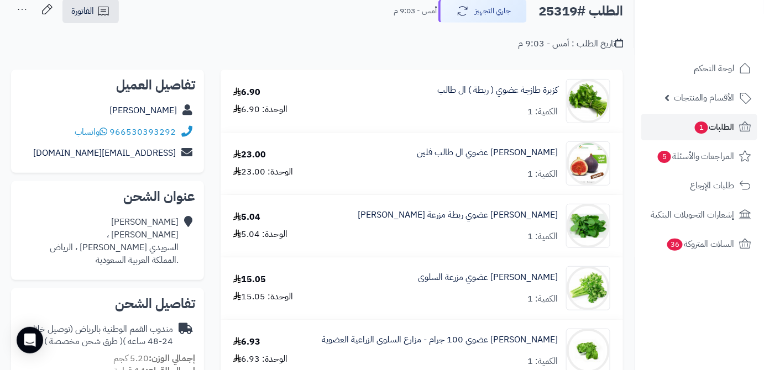
scroll to position [0, 0]
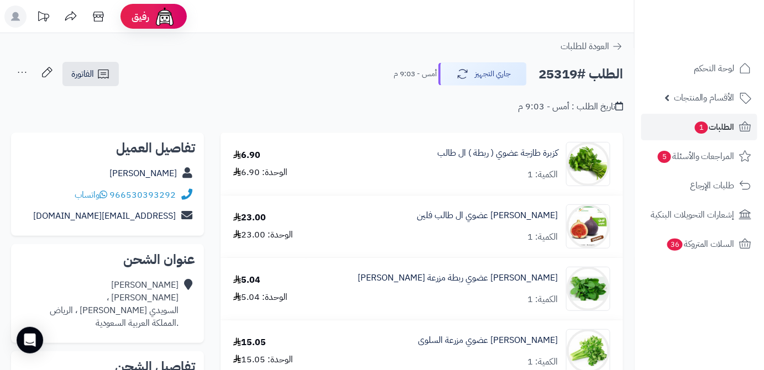
click at [562, 75] on h2 "الطلب #25319" at bounding box center [581, 74] width 85 height 23
copy h2 "25319"
drag, startPoint x: 561, startPoint y: 154, endPoint x: 521, endPoint y: 160, distance: 40.3
click at [521, 160] on div "كزبرة طازجة عضوي ( ربطة ) ال طالب الكمية: 1" at bounding box center [465, 164] width 308 height 44
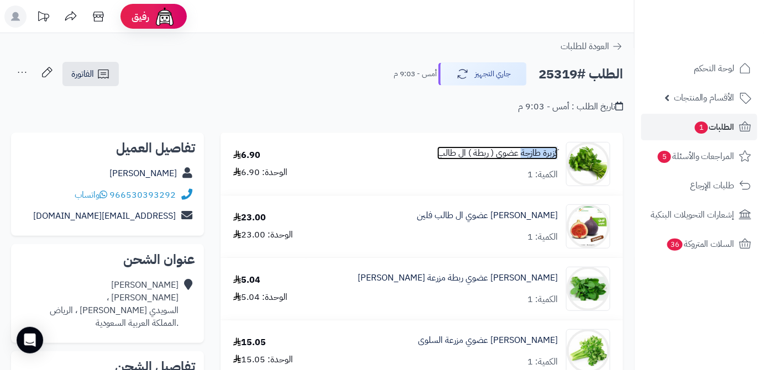
copy link "كزبرة طازجة"
drag, startPoint x: 562, startPoint y: 215, endPoint x: 534, endPoint y: 218, distance: 28.4
click at [527, 221] on div "تين احمر عضوي ال طالب فلين الكمية: 1" at bounding box center [465, 227] width 308 height 44
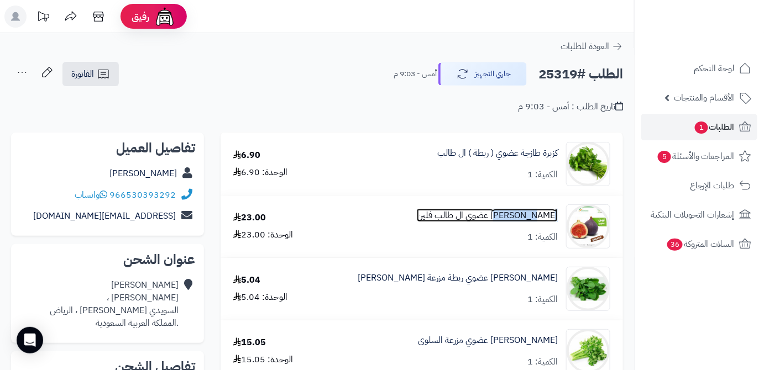
copy link "تين احمر"
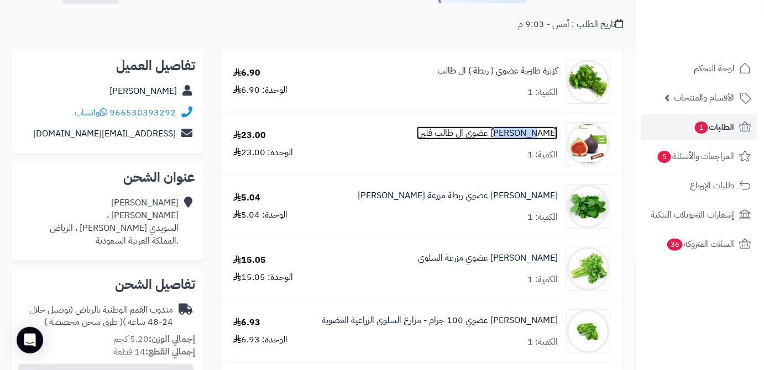
scroll to position [100, 0]
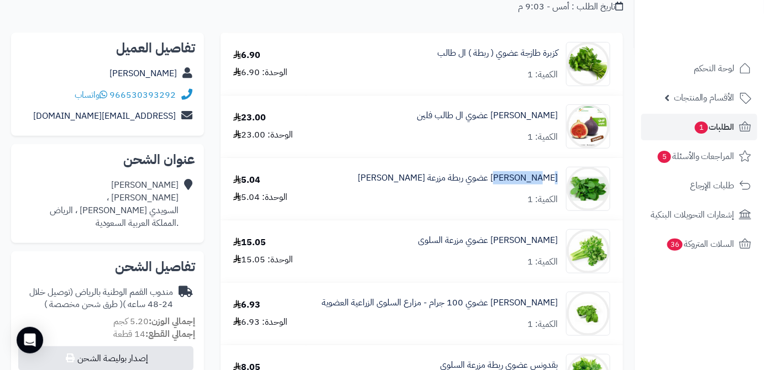
drag, startPoint x: 561, startPoint y: 178, endPoint x: 516, endPoint y: 187, distance: 45.8
click at [516, 187] on div "جرجير عضوي ربطة مزرعة الشهوان الكمية: 1" at bounding box center [465, 189] width 308 height 44
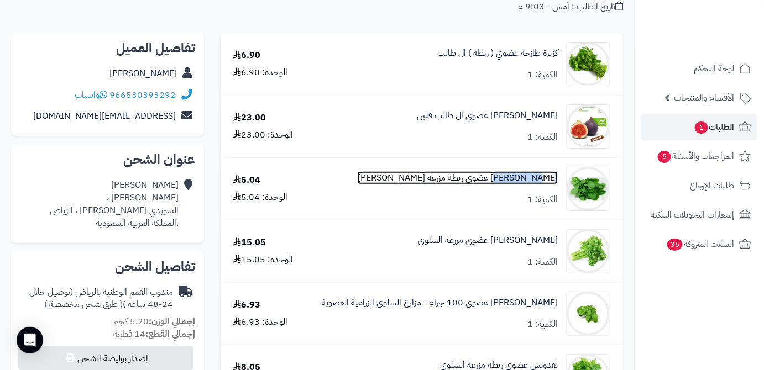
copy link "جرجير عضوي"
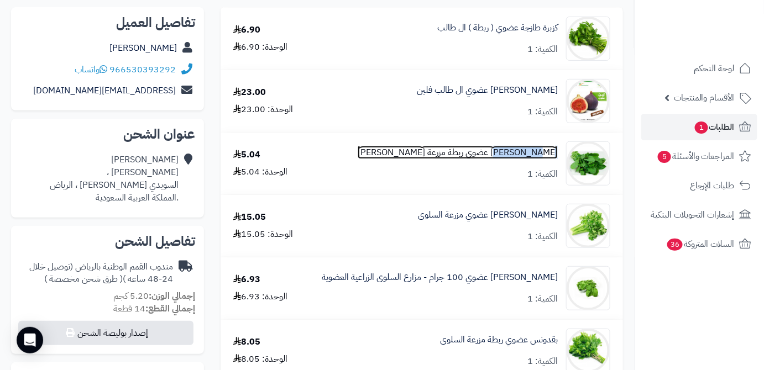
scroll to position [150, 0]
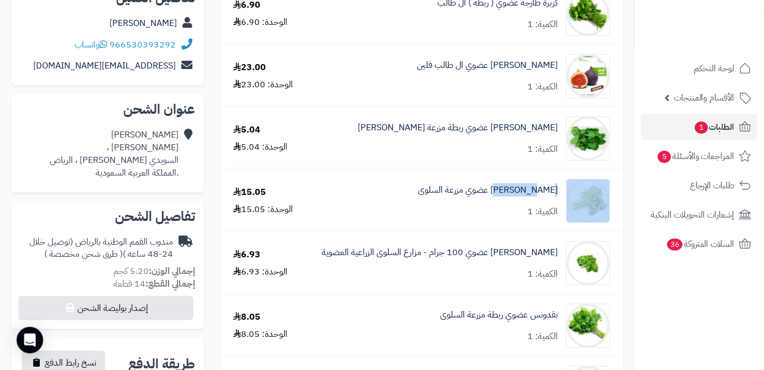
drag, startPoint x: 549, startPoint y: 189, endPoint x: 514, endPoint y: 199, distance: 36.1
click at [514, 199] on div "كرفس عضوي مزرعة السلوى الكمية: 1" at bounding box center [465, 201] width 308 height 44
copy div "كرفس عضوي"
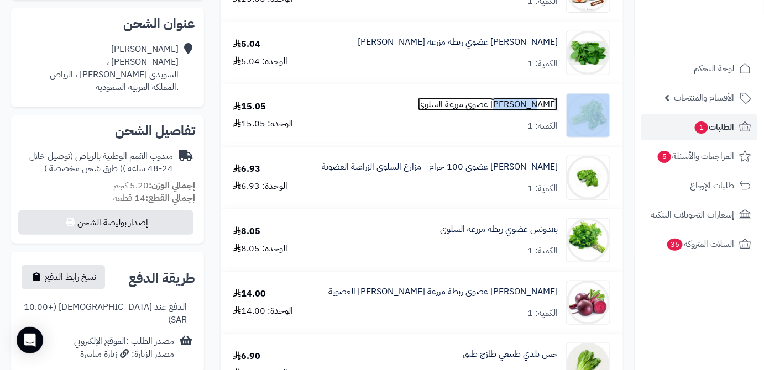
scroll to position [251, 0]
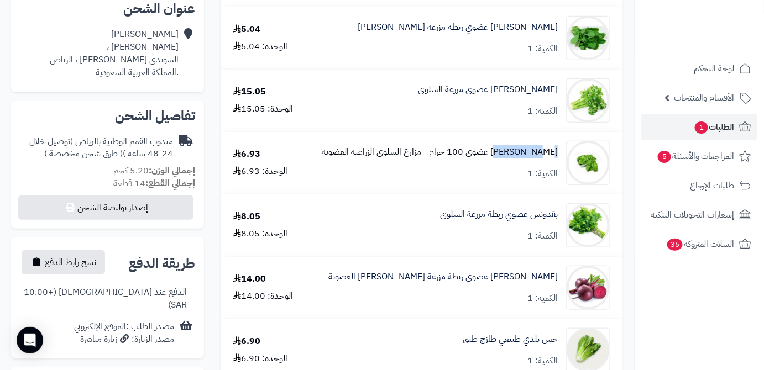
drag, startPoint x: 557, startPoint y: 152, endPoint x: 514, endPoint y: 158, distance: 43.6
click at [514, 158] on div "جرجير عضوي 100 جرام - مزارع السلوى الزراعية العضوية الكمية: 1" at bounding box center [465, 163] width 308 height 44
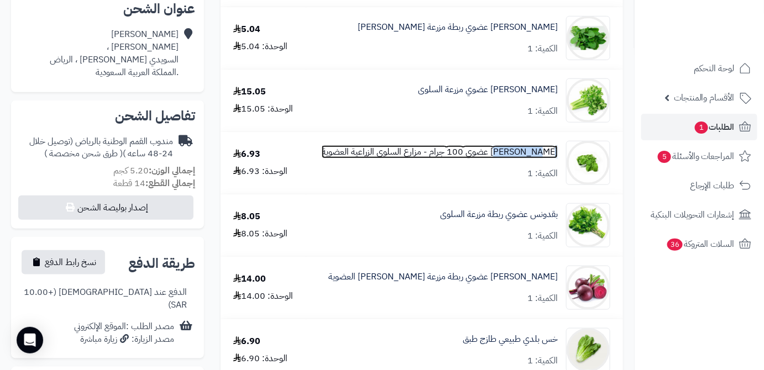
copy link "جرجير عضوي"
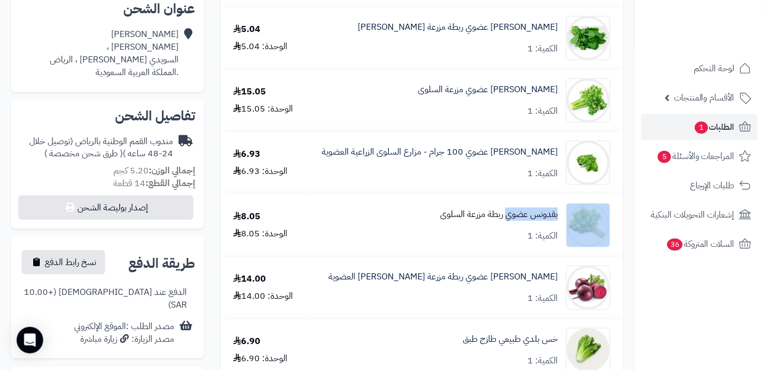
drag, startPoint x: 562, startPoint y: 212, endPoint x: 508, endPoint y: 218, distance: 54.6
click at [508, 218] on div "بقدونس عضوي ربطة مزرعة السلوى الكمية: 1" at bounding box center [465, 225] width 308 height 44
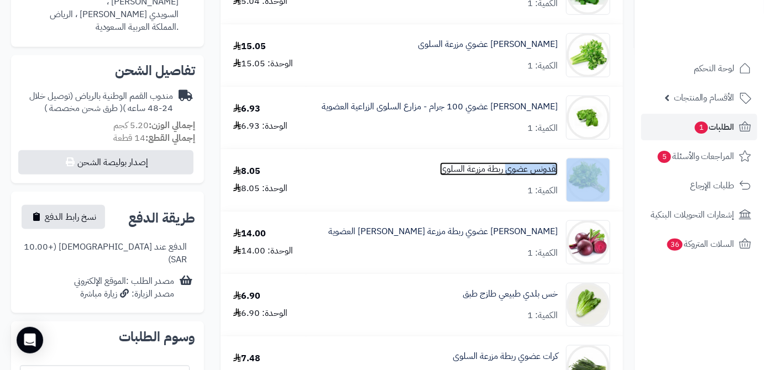
scroll to position [352, 0]
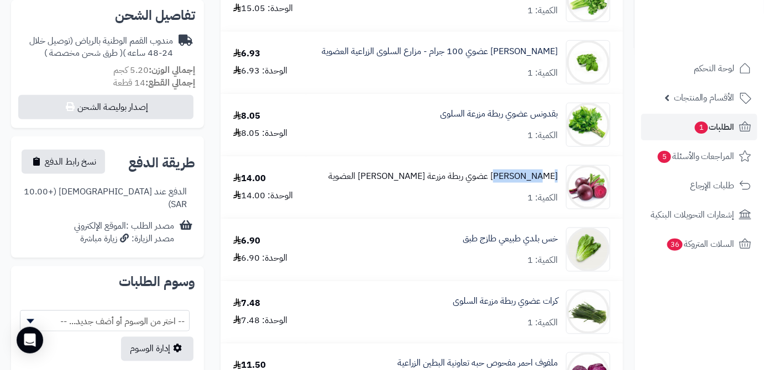
drag, startPoint x: 560, startPoint y: 175, endPoint x: 516, endPoint y: 181, distance: 44.0
click at [513, 185] on div "شمندر عضوي ربطة مزرعة الشهوان العضوية الكمية: 1" at bounding box center [465, 187] width 308 height 44
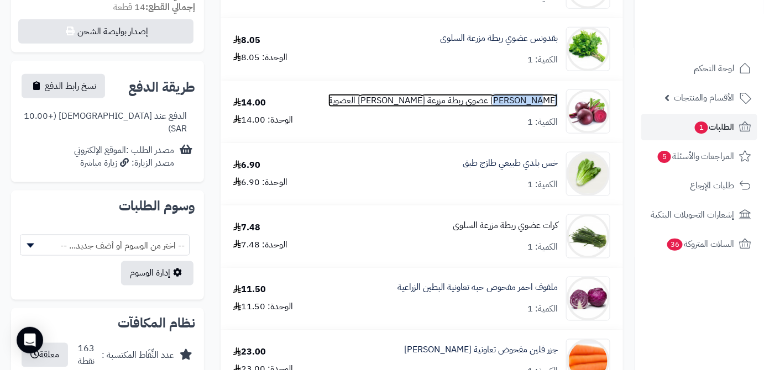
scroll to position [452, 0]
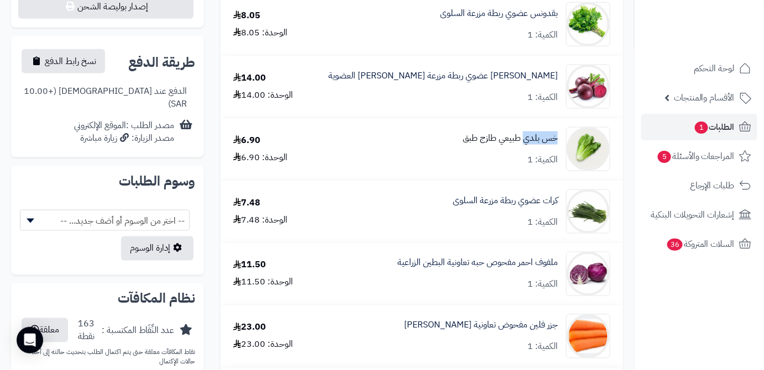
drag, startPoint x: 560, startPoint y: 137, endPoint x: 523, endPoint y: 142, distance: 37.4
click at [523, 142] on div "خس بلدي طبيعي طازج طبق الكمية: 1" at bounding box center [465, 149] width 308 height 44
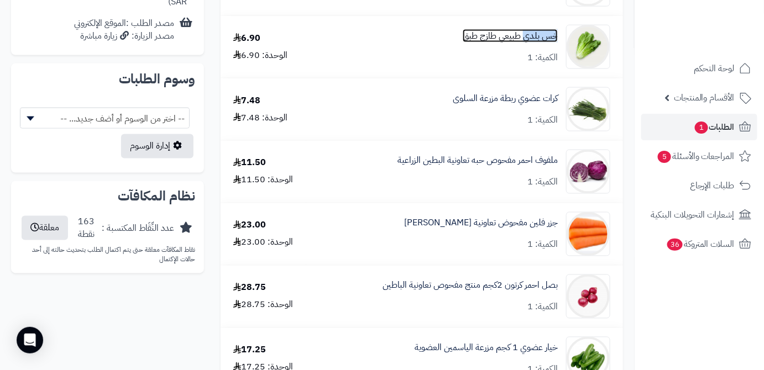
scroll to position [503, 0]
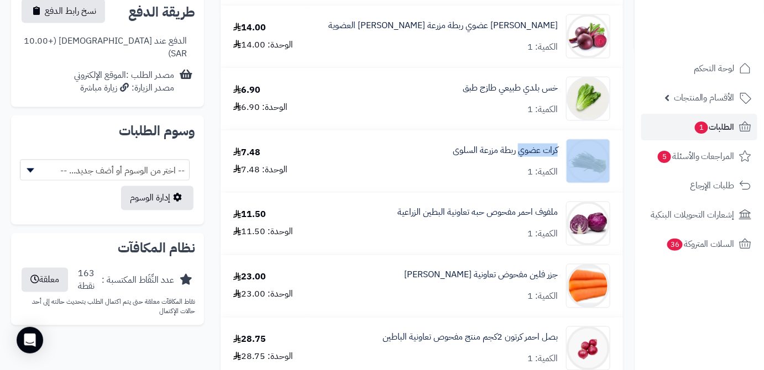
drag, startPoint x: 563, startPoint y: 148, endPoint x: 521, endPoint y: 159, distance: 44.0
click at [519, 159] on div "كرات عضوي ربطة مزرعة السلوى الكمية: 1" at bounding box center [465, 161] width 308 height 44
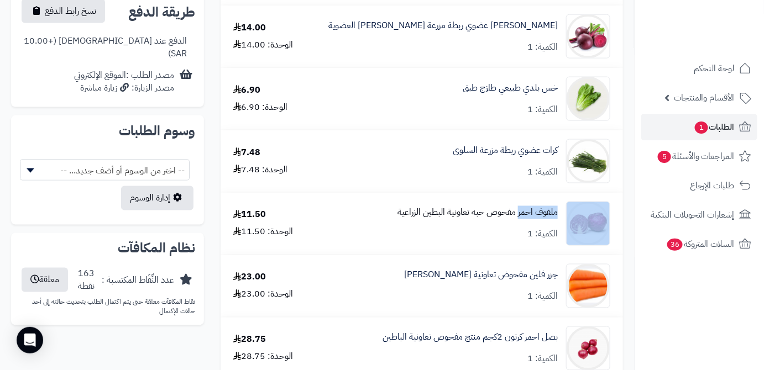
drag, startPoint x: 562, startPoint y: 212, endPoint x: 519, endPoint y: 220, distance: 44.3
click at [519, 220] on div "ملفوف احمر مفحوص حبه تعاونية البطين الزراعية الكمية: 1" at bounding box center [465, 224] width 308 height 44
drag, startPoint x: 560, startPoint y: 276, endPoint x: 529, endPoint y: 281, distance: 30.8
click at [529, 281] on div "جزر فلين مفحوض تعاونية الباطين الكمية: 1" at bounding box center [465, 286] width 308 height 44
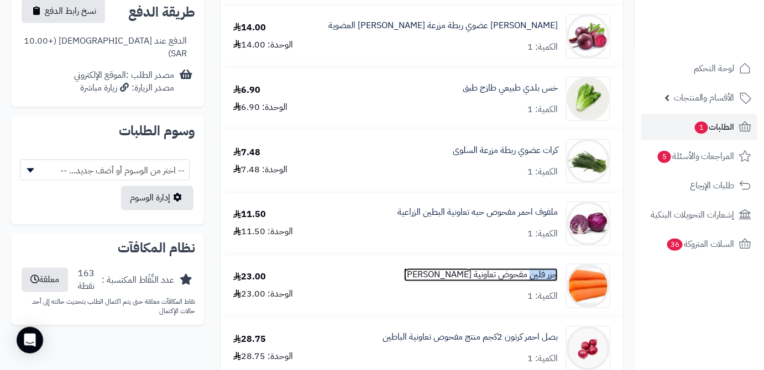
scroll to position [653, 0]
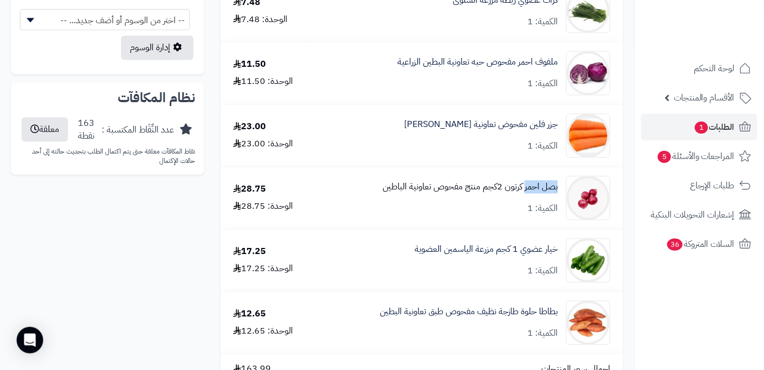
drag, startPoint x: 558, startPoint y: 186, endPoint x: 524, endPoint y: 195, distance: 36.1
click at [524, 195] on div "بصل احمر كرتون 2كجم منتج مفحوص تعاونية الباطين الكمية: 1" at bounding box center [465, 198] width 308 height 44
drag, startPoint x: 560, startPoint y: 251, endPoint x: 519, endPoint y: 260, distance: 42.5
click at [519, 260] on div "خيار عضوي 1 كجم مزرعة الياسمين العضوية الكمية: 1" at bounding box center [465, 261] width 308 height 44
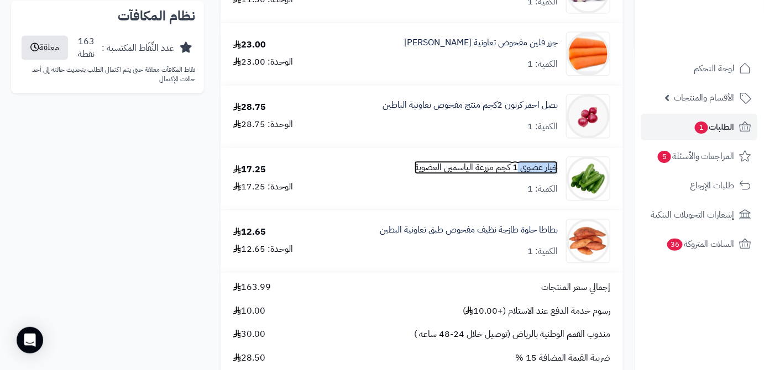
scroll to position [754, 0]
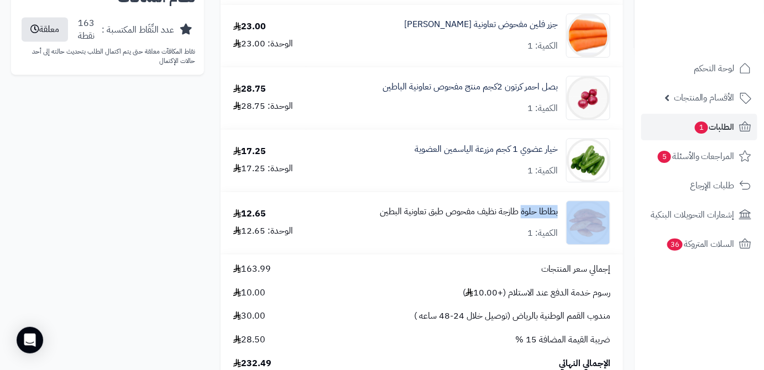
drag, startPoint x: 562, startPoint y: 213, endPoint x: 520, endPoint y: 217, distance: 41.7
click at [520, 217] on div "بطاطا حلوة طازجة نظيف مفحوص طبق تعاونية البطين الكمية: 1" at bounding box center [465, 223] width 308 height 44
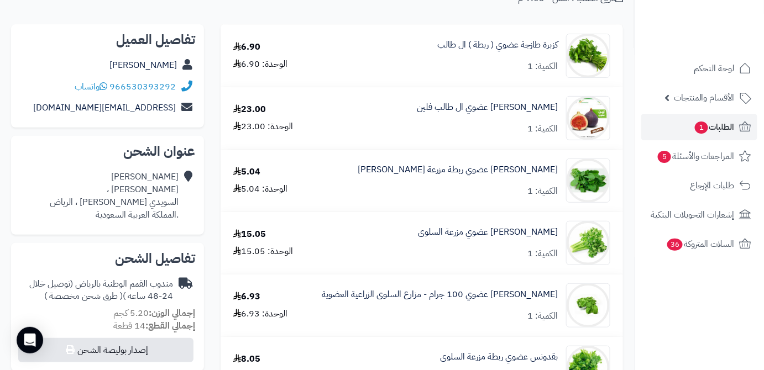
scroll to position [0, 0]
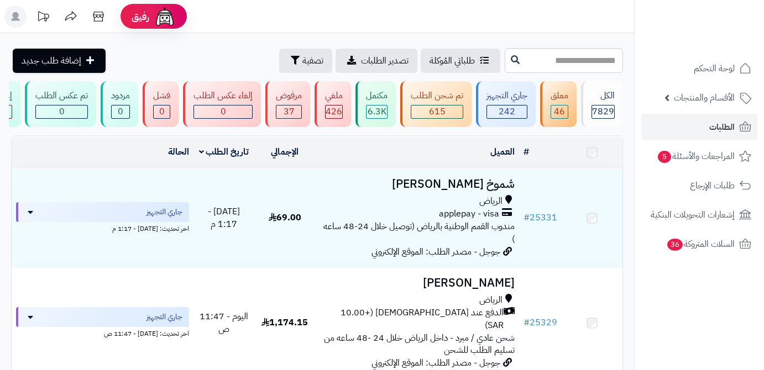
scroll to position [905, 0]
